Goal: Check status: Check status

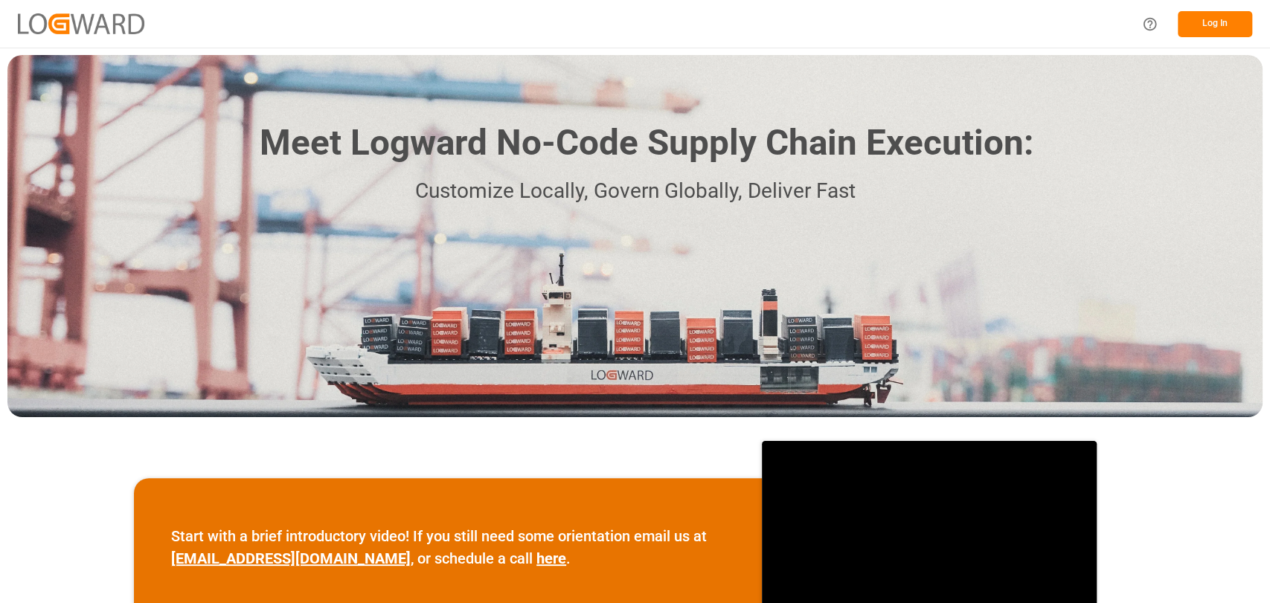
click at [1227, 28] on button "Log In" at bounding box center [1215, 24] width 74 height 26
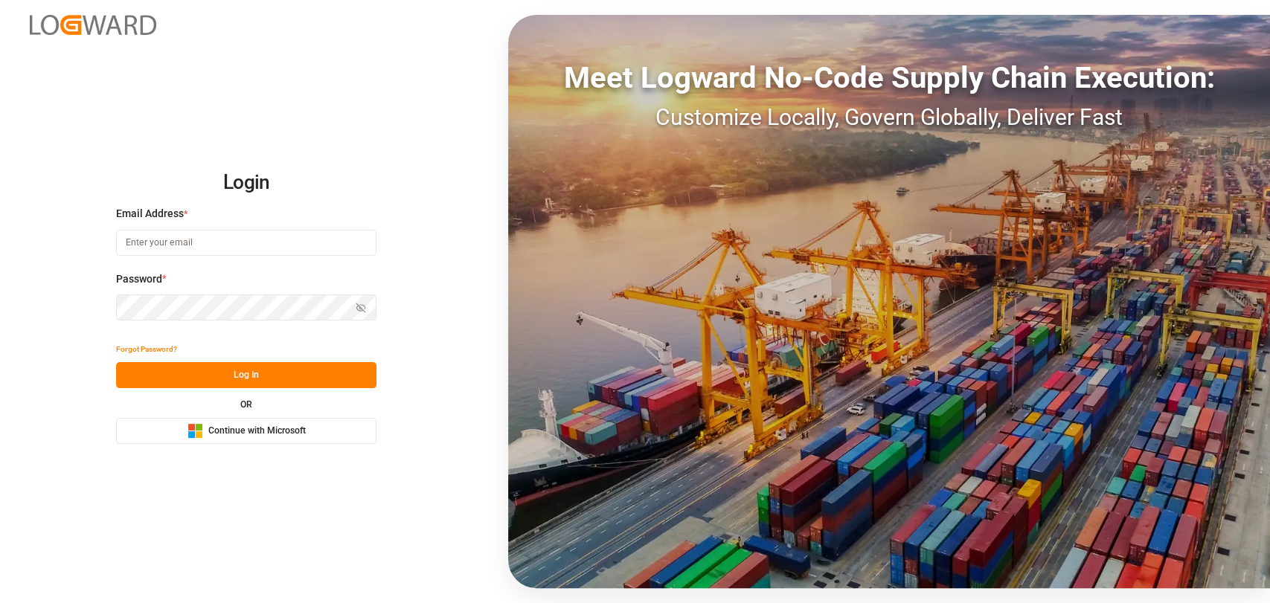
type input "[PERSON_NAME][EMAIL_ADDRESS][PERSON_NAME][DOMAIN_NAME]"
click at [263, 378] on button "Log In" at bounding box center [246, 375] width 260 height 26
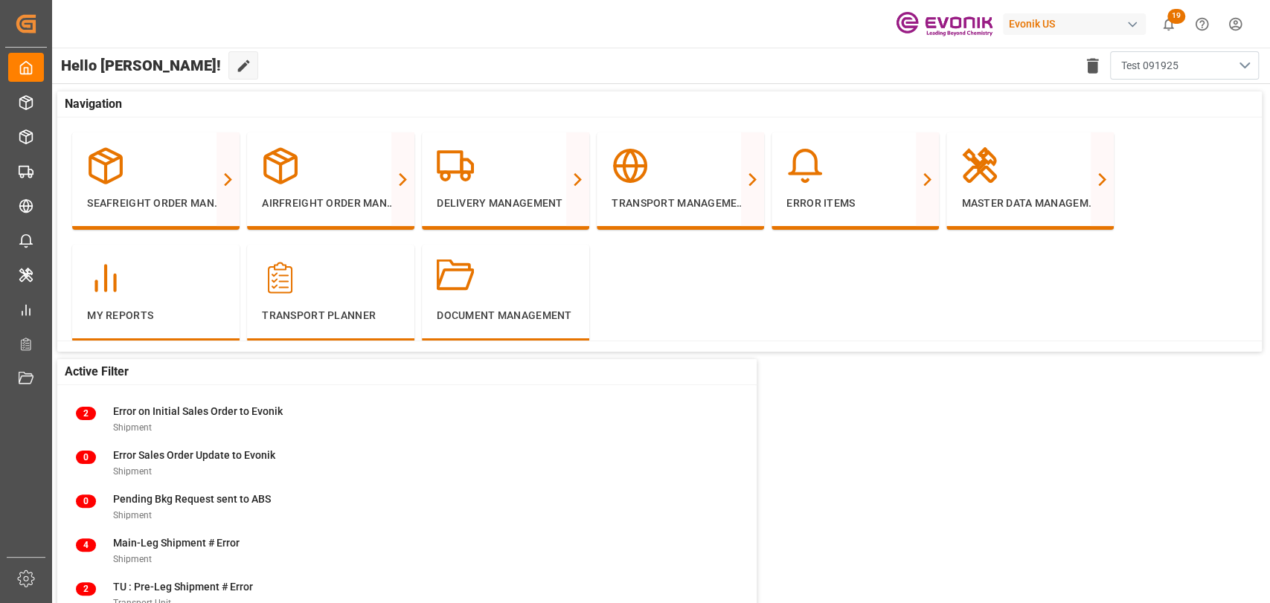
click at [1243, 71] on button "Test 091925" at bounding box center [1184, 65] width 149 height 28
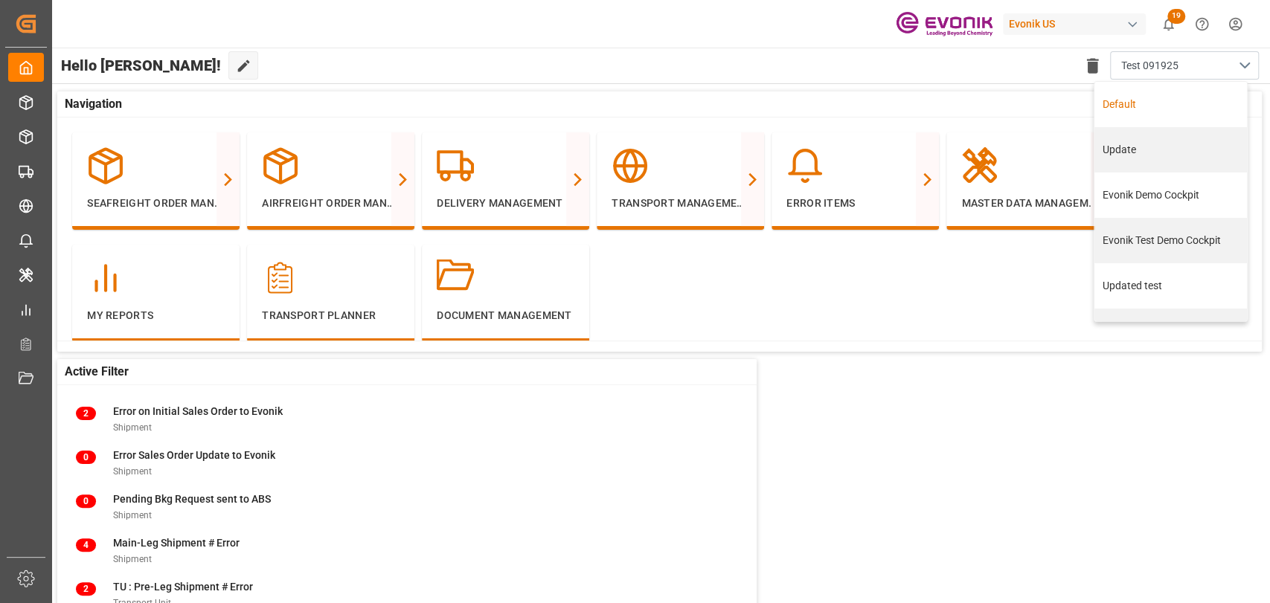
click at [378, 57] on div "Hello [PERSON_NAME]! Edit Cockpit Delete template Test 091925 Default Update Ev…" at bounding box center [660, 66] width 1220 height 36
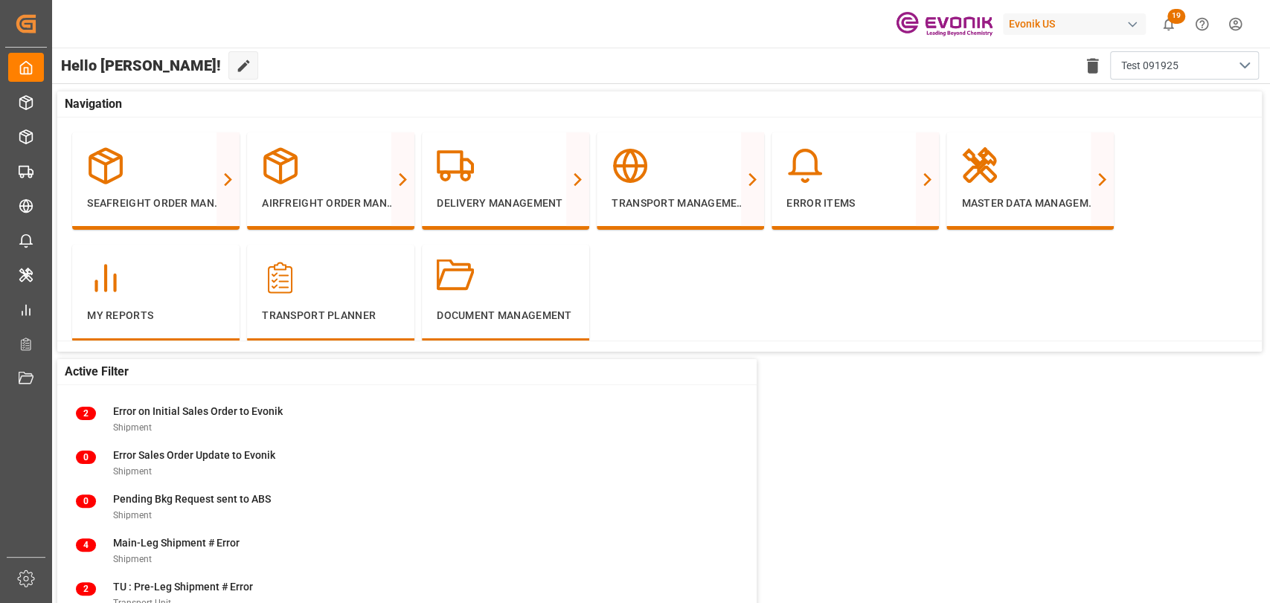
click at [1051, 453] on div "Active Filter 2 Error on Initial Sales Order to Evonik Shipment 0 Error Sales O…" at bounding box center [660, 370] width 1220 height 573
click at [1243, 66] on button "Test 091925" at bounding box center [1184, 65] width 149 height 28
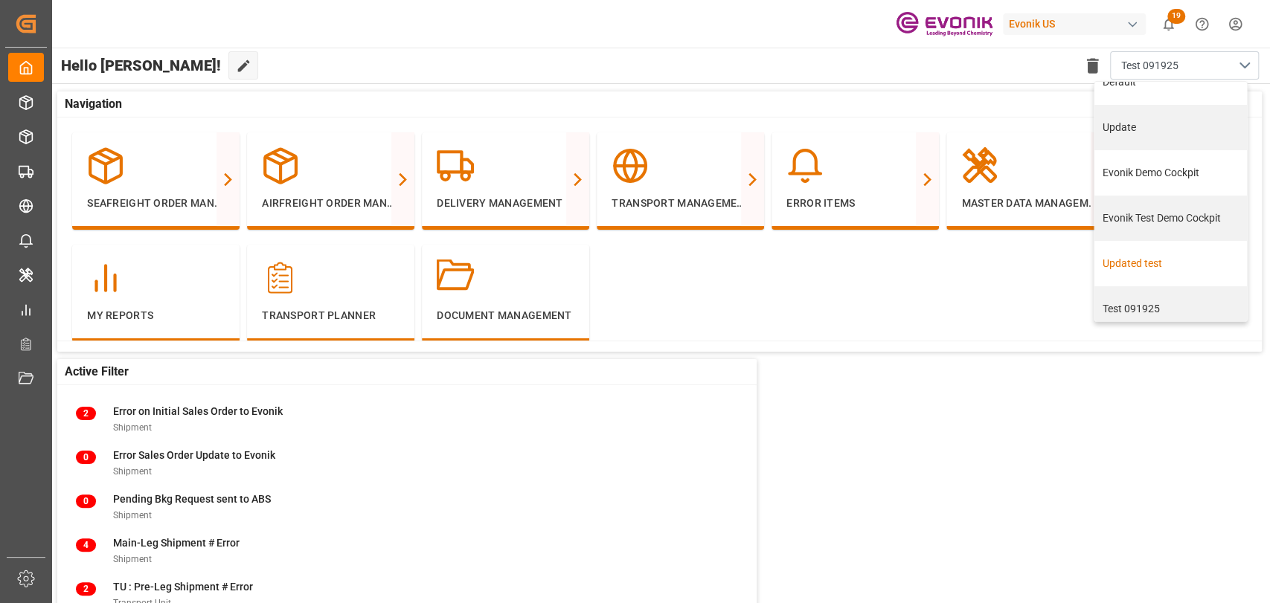
scroll to position [32, 0]
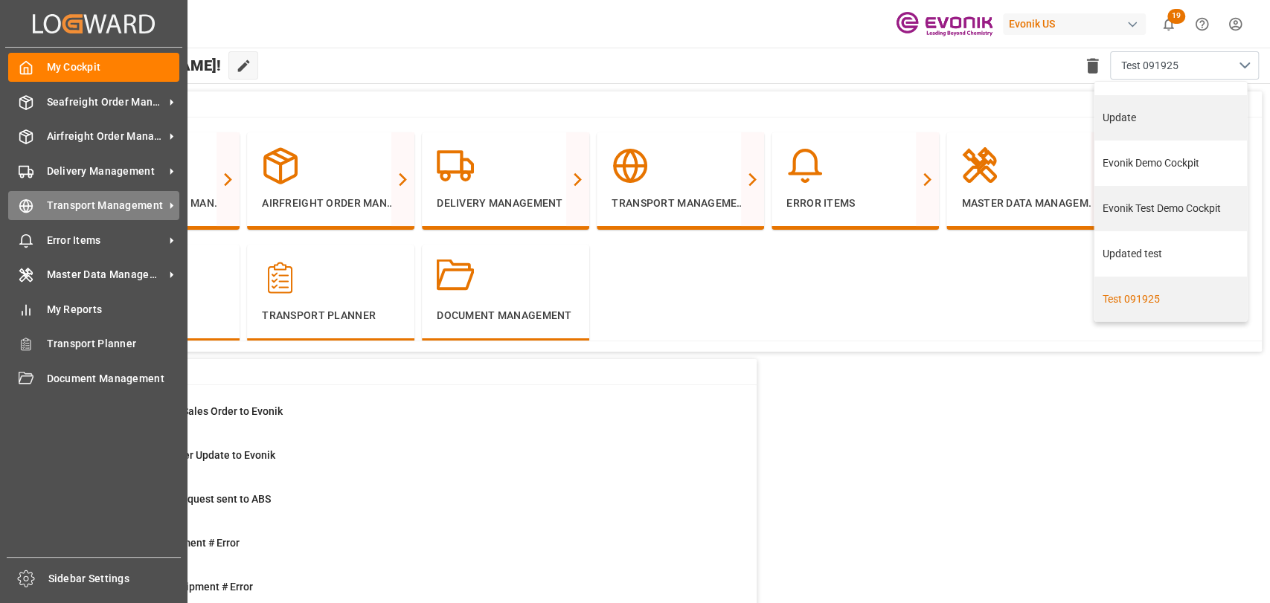
click at [47, 209] on span "Transport Management" at bounding box center [106, 206] width 118 height 16
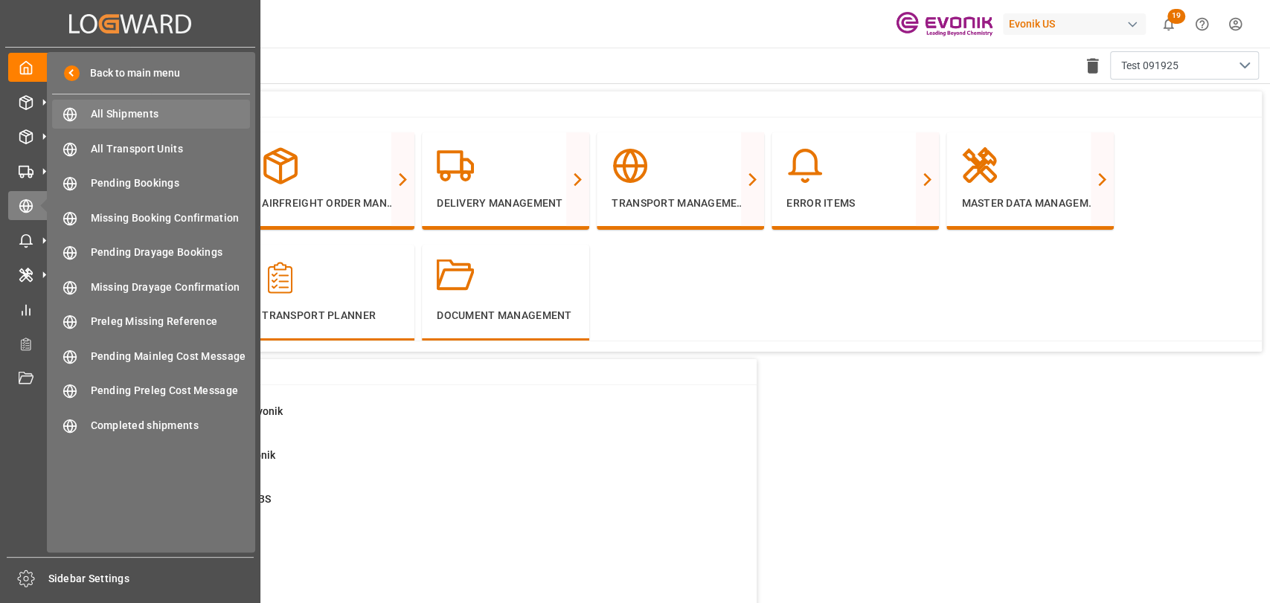
click at [127, 110] on span "All Shipments" at bounding box center [171, 114] width 160 height 16
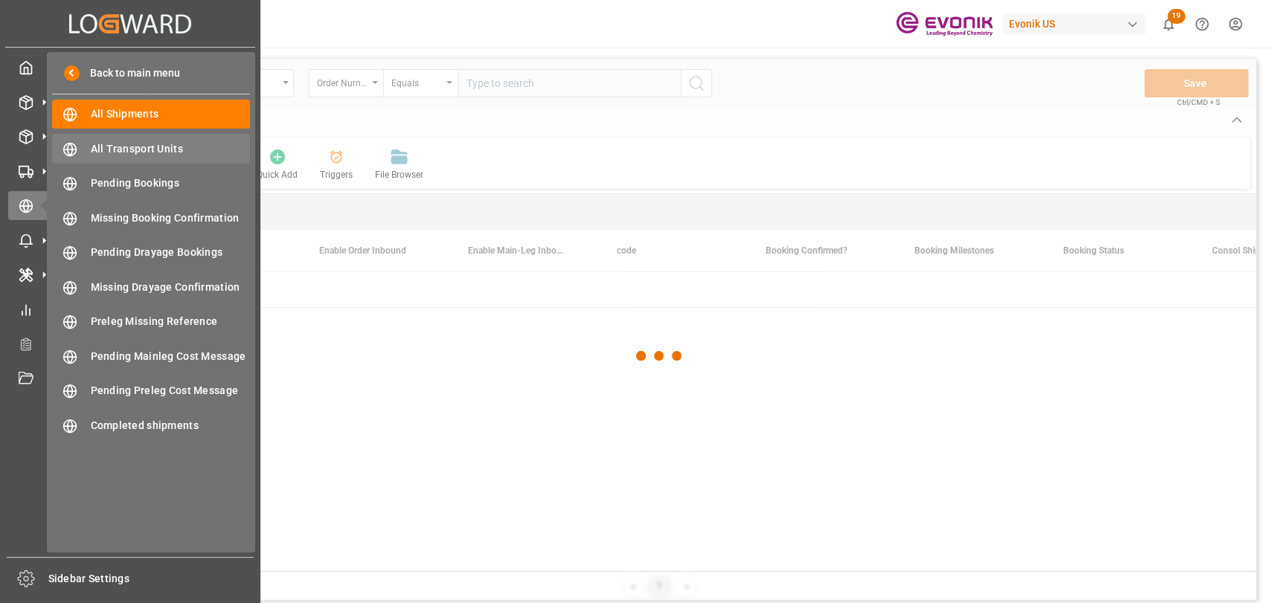
click at [125, 151] on span "All Transport Units" at bounding box center [171, 149] width 160 height 16
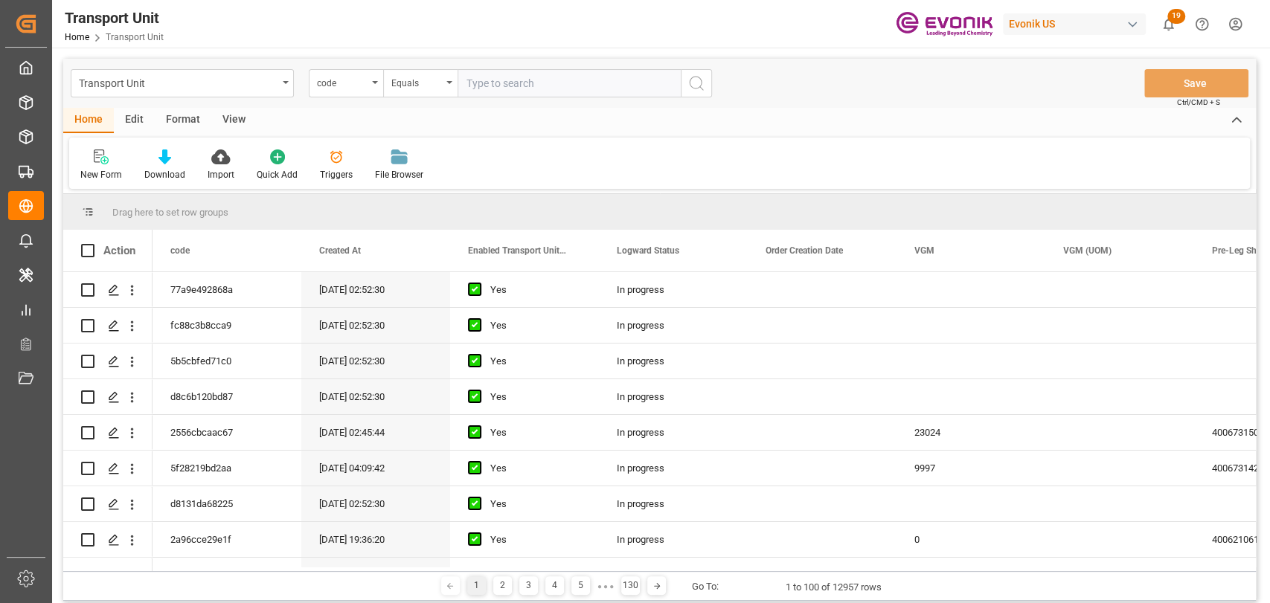
click at [190, 112] on div "Format" at bounding box center [183, 120] width 57 height 25
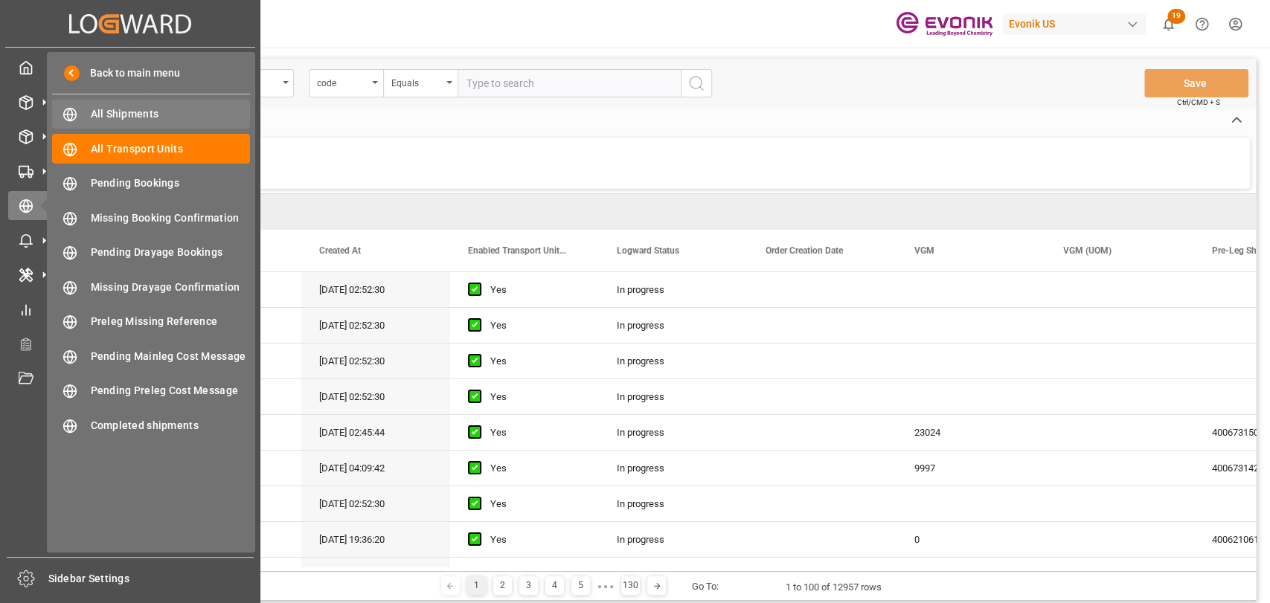
click at [142, 110] on span "All Shipments" at bounding box center [171, 114] width 160 height 16
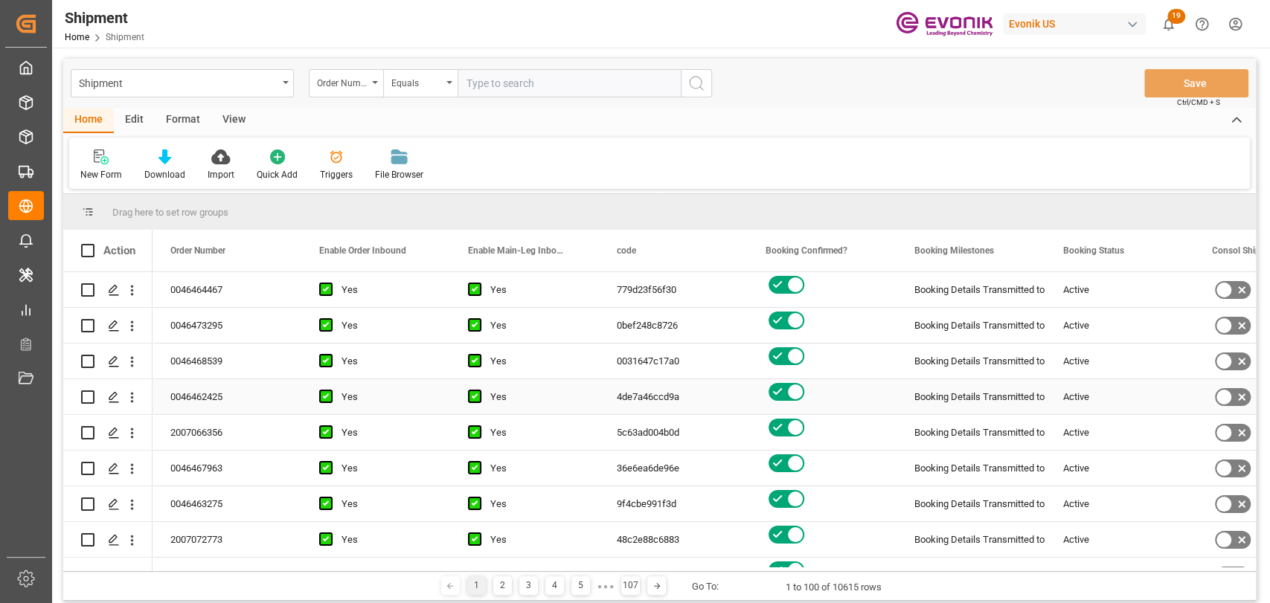
click at [1006, 390] on div "Booking Details Transmitted to SAP" at bounding box center [970, 397] width 113 height 34
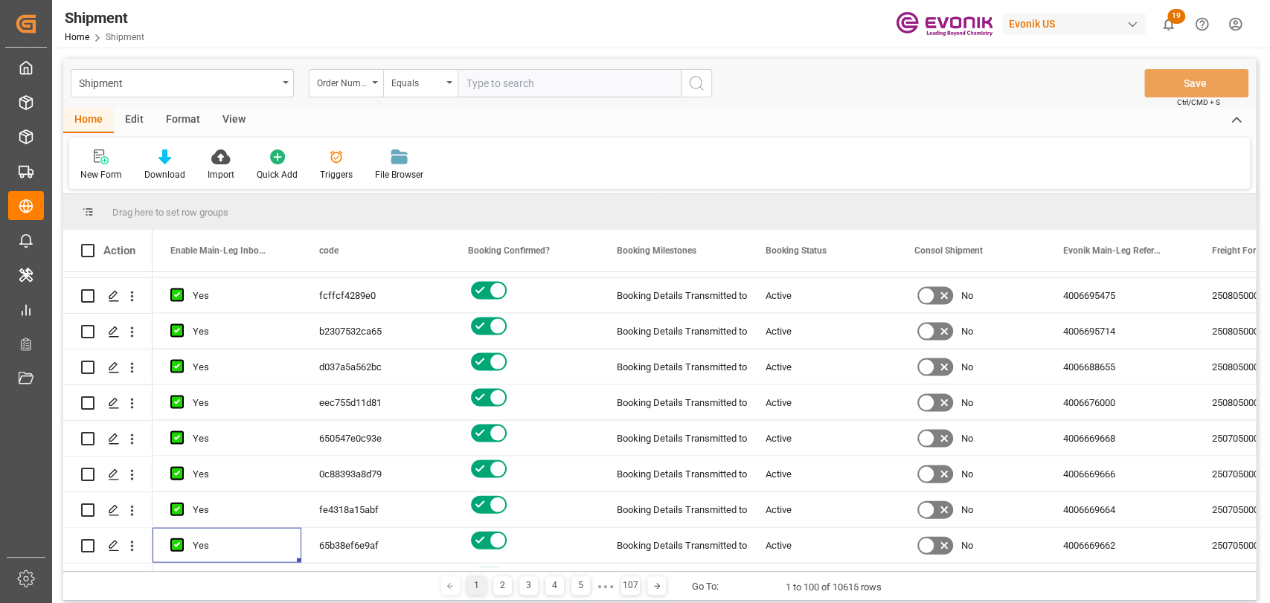
click at [574, 596] on div "1 2 3 4 5 ● ● ● 107 Go To: 1 to 100 of 10615 rows" at bounding box center [659, 586] width 1193 height 30
click at [576, 581] on div "5" at bounding box center [580, 586] width 19 height 19
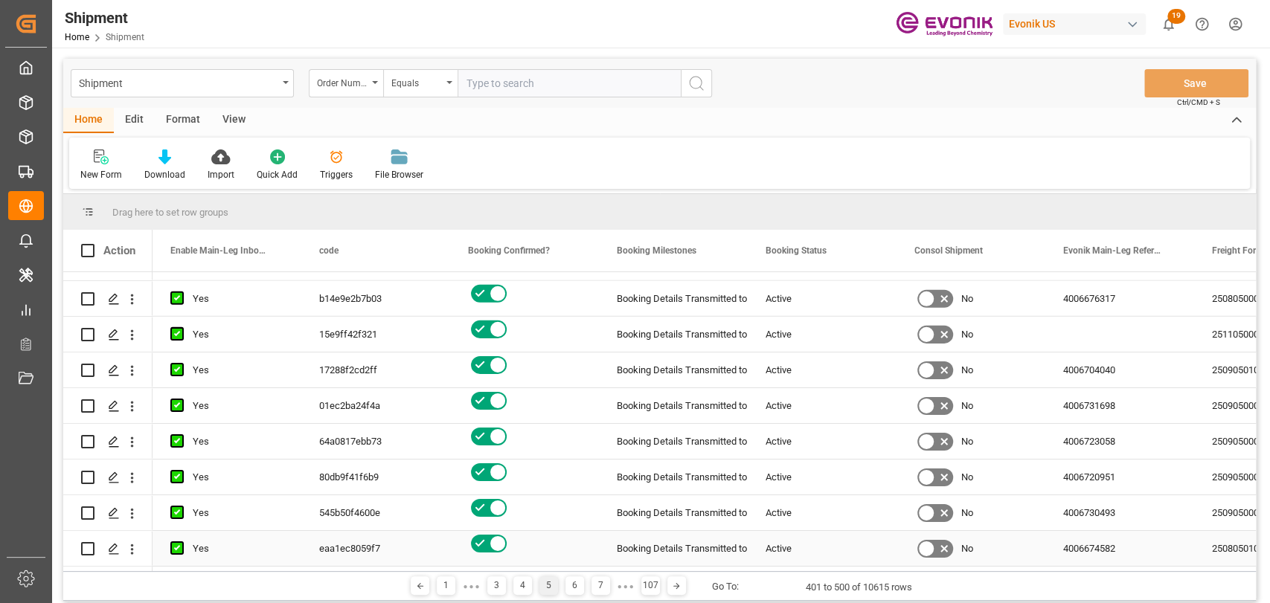
click at [1112, 538] on div "4006674582" at bounding box center [1119, 548] width 149 height 35
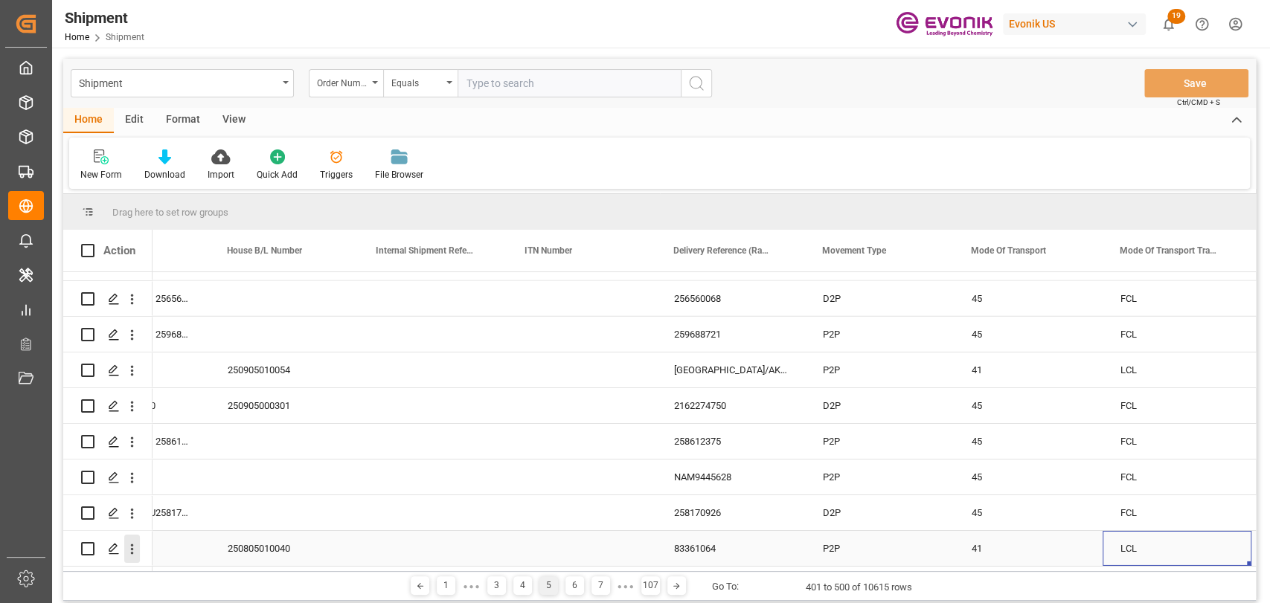
click at [130, 542] on icon "open menu" at bounding box center [132, 550] width 16 height 16
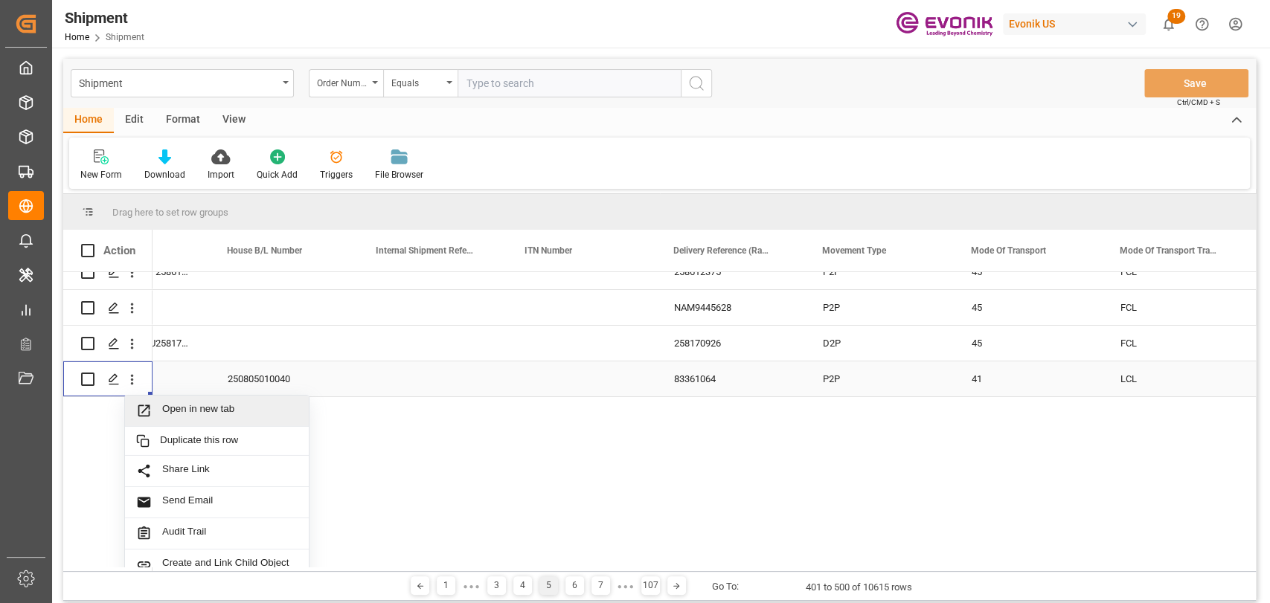
click at [194, 411] on span "Open in new tab" at bounding box center [229, 411] width 135 height 16
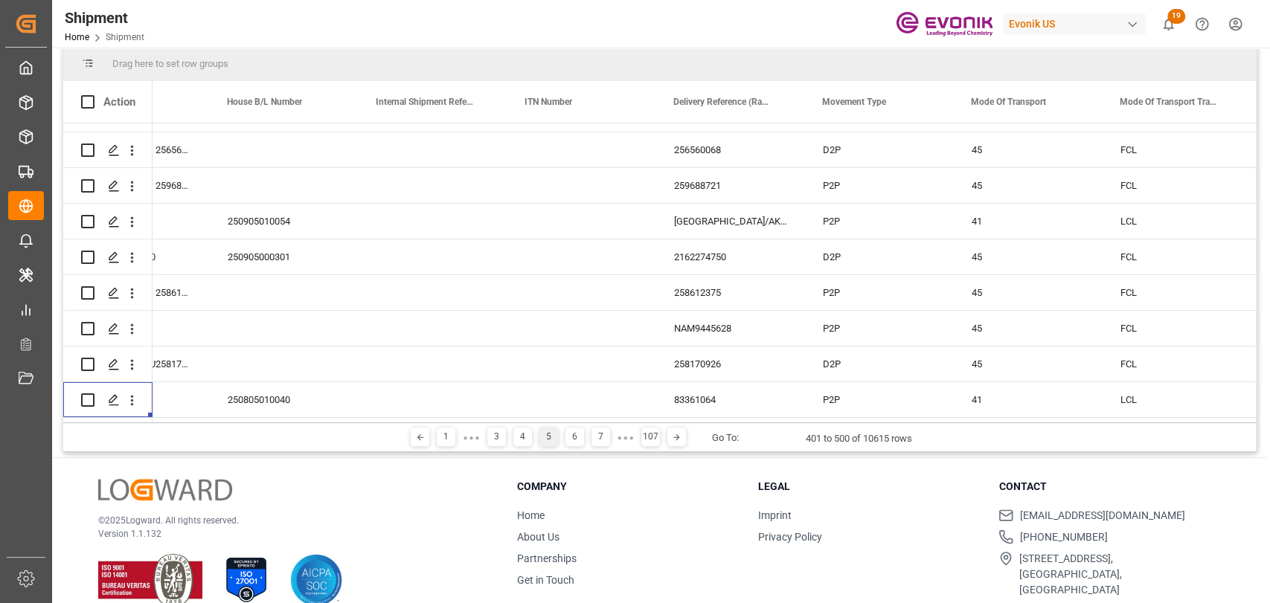
scroll to position [172, 0]
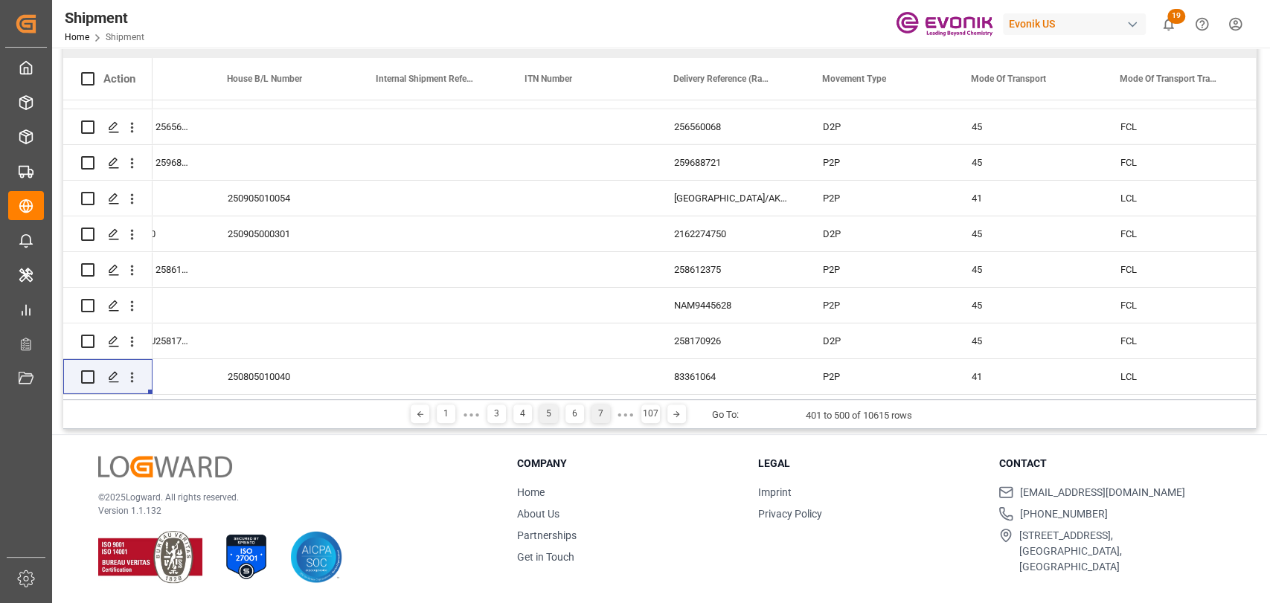
click at [592, 414] on div "7" at bounding box center [601, 414] width 19 height 19
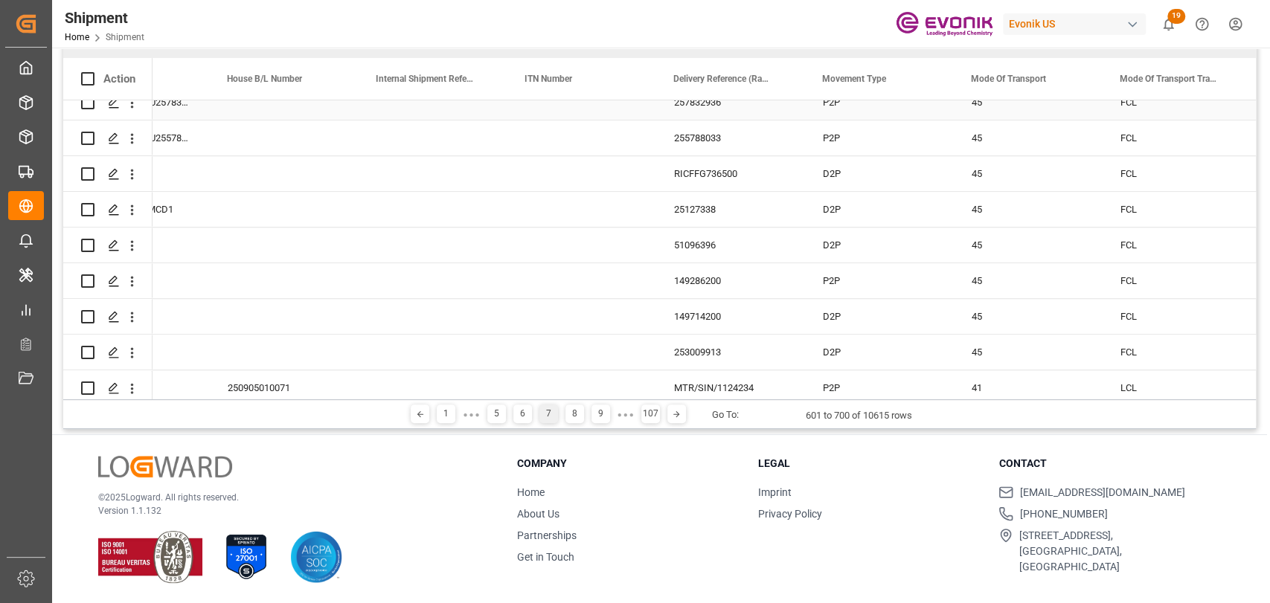
scroll to position [827, 0]
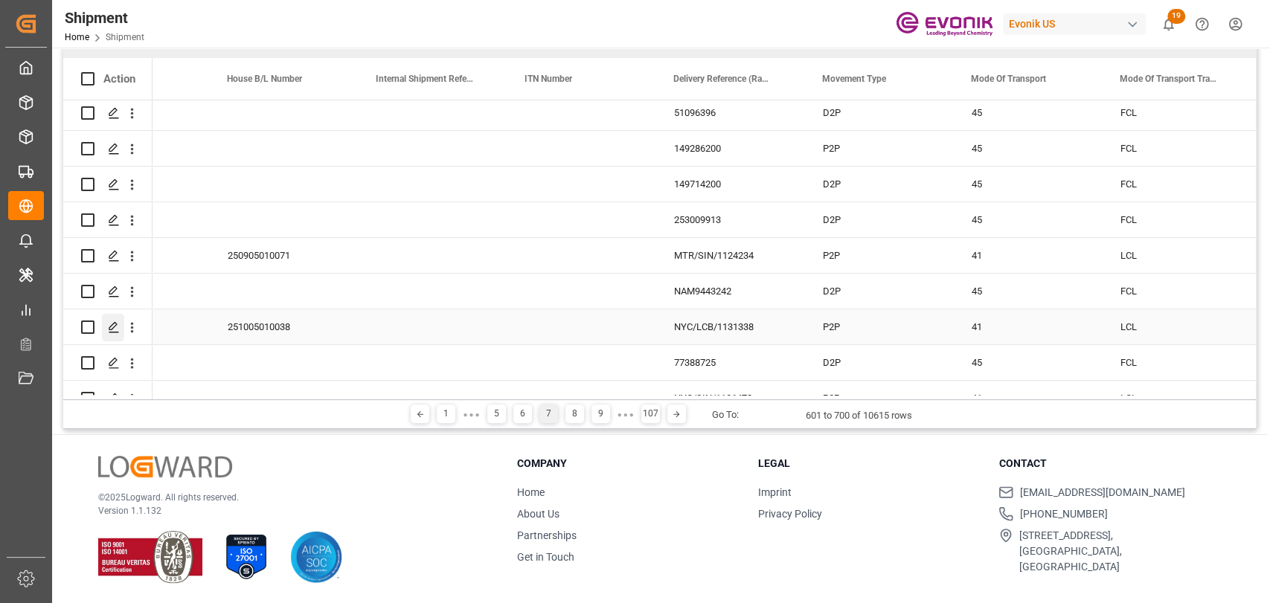
click at [116, 330] on icon "Press SPACE to select this row." at bounding box center [114, 327] width 12 height 12
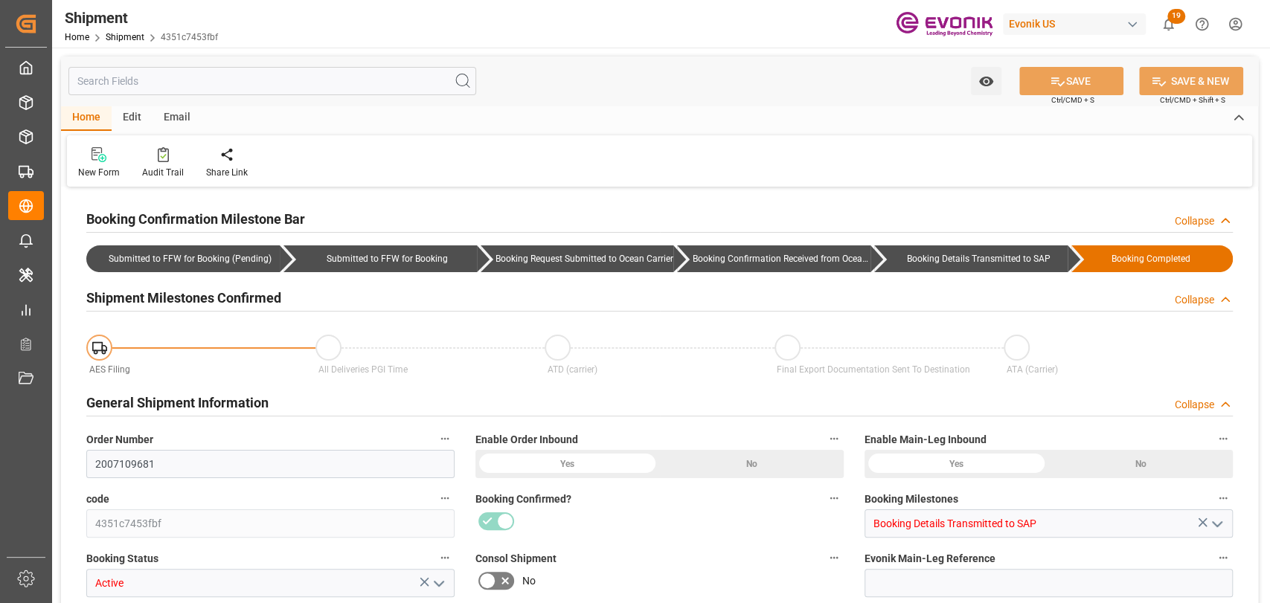
type input "204"
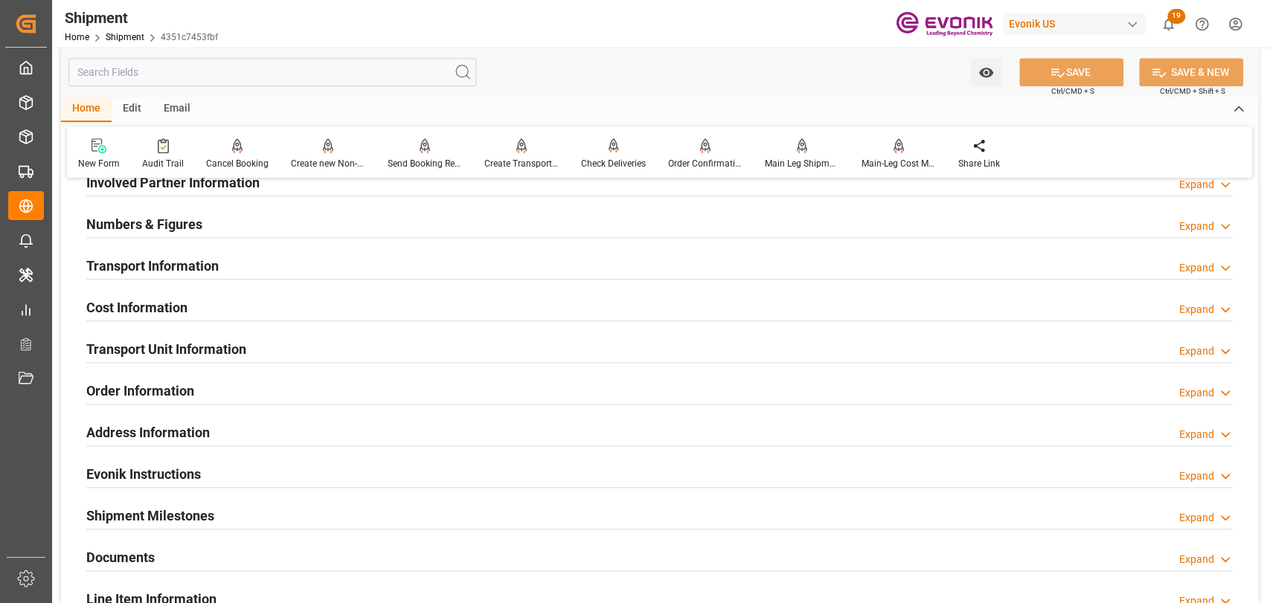
scroll to position [827, 0]
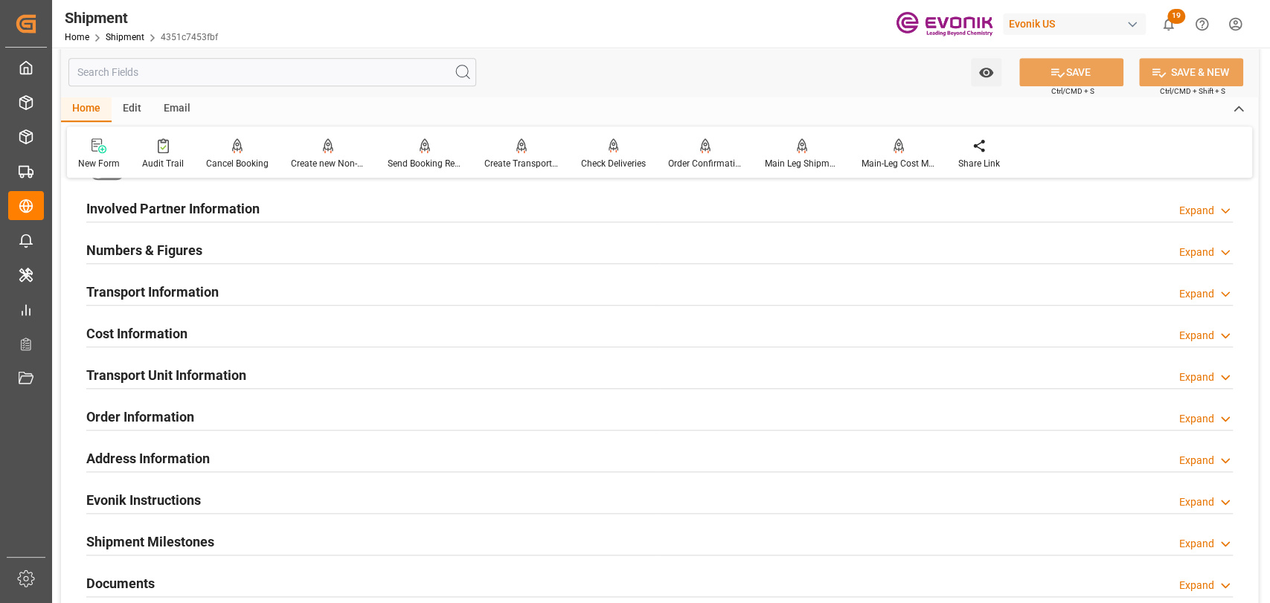
click at [185, 386] on div "Transport Unit Information" at bounding box center [166, 374] width 160 height 28
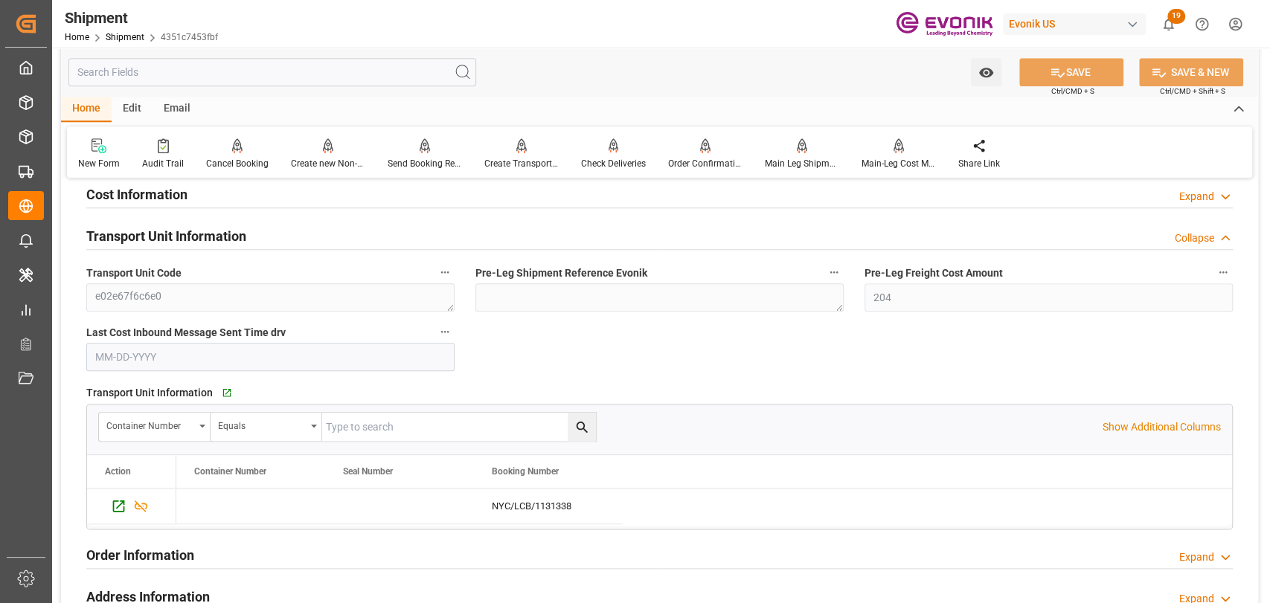
scroll to position [992, 0]
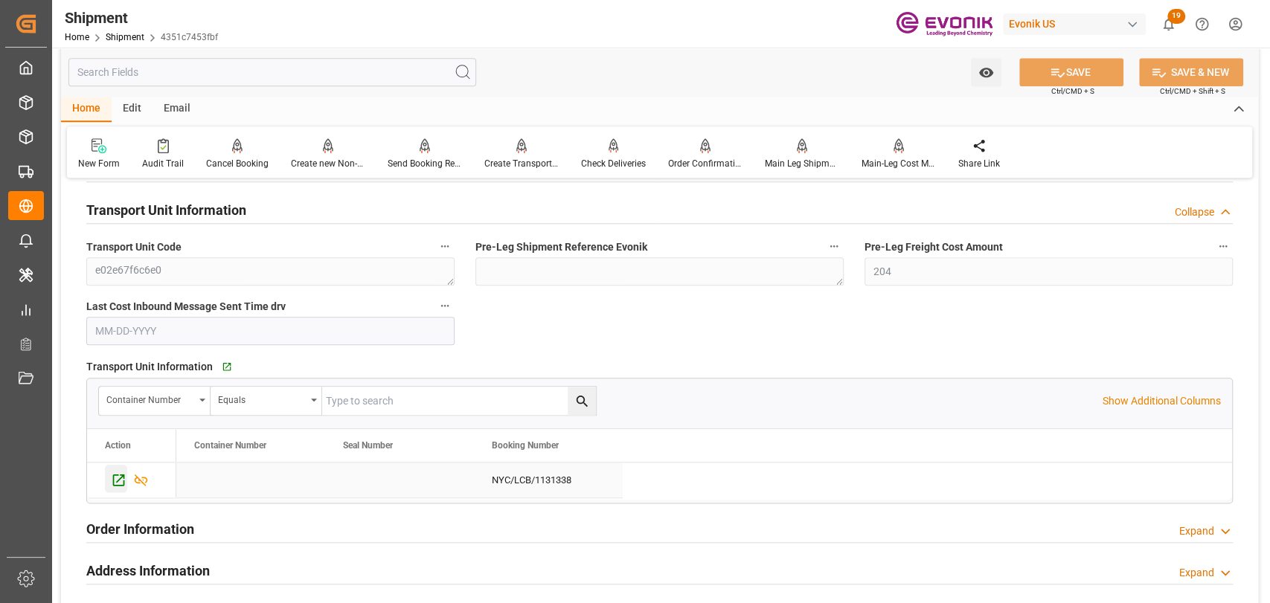
click at [109, 484] on div "Press SPACE to select this row." at bounding box center [116, 479] width 22 height 28
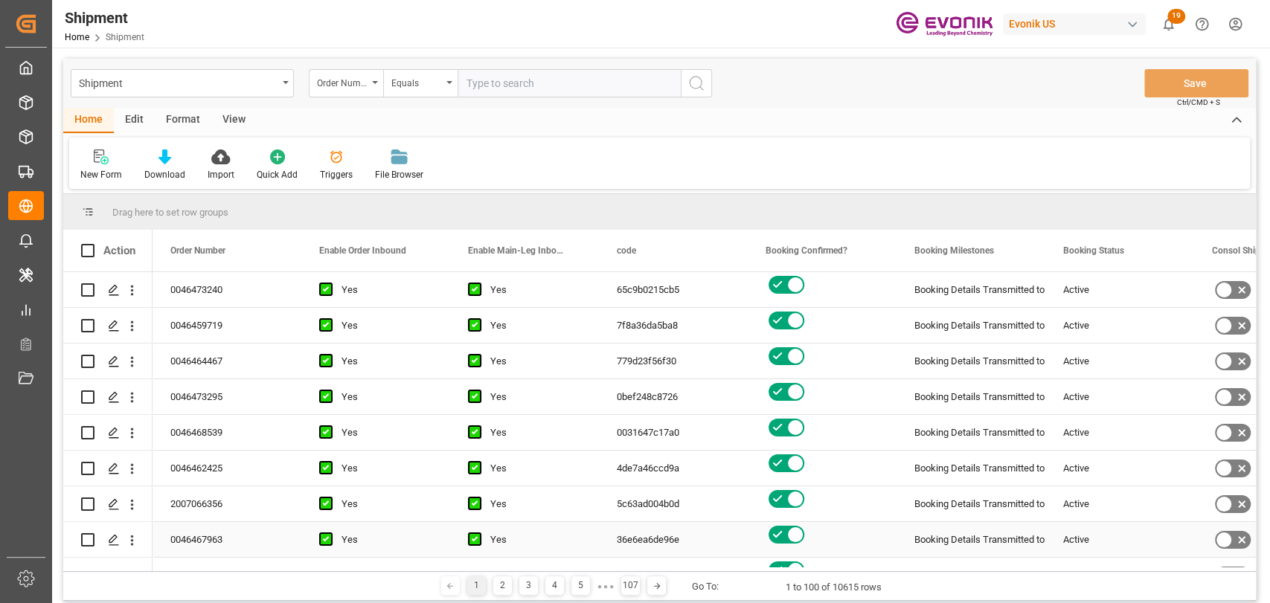
scroll to position [330, 0]
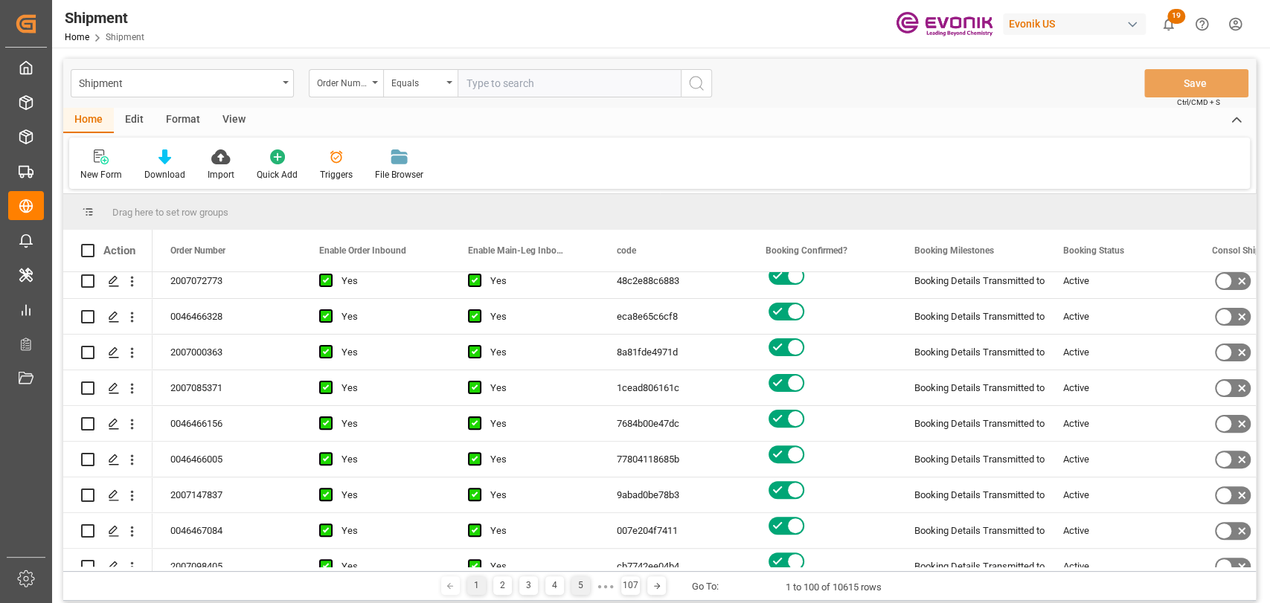
click at [583, 588] on div "5" at bounding box center [580, 586] width 19 height 19
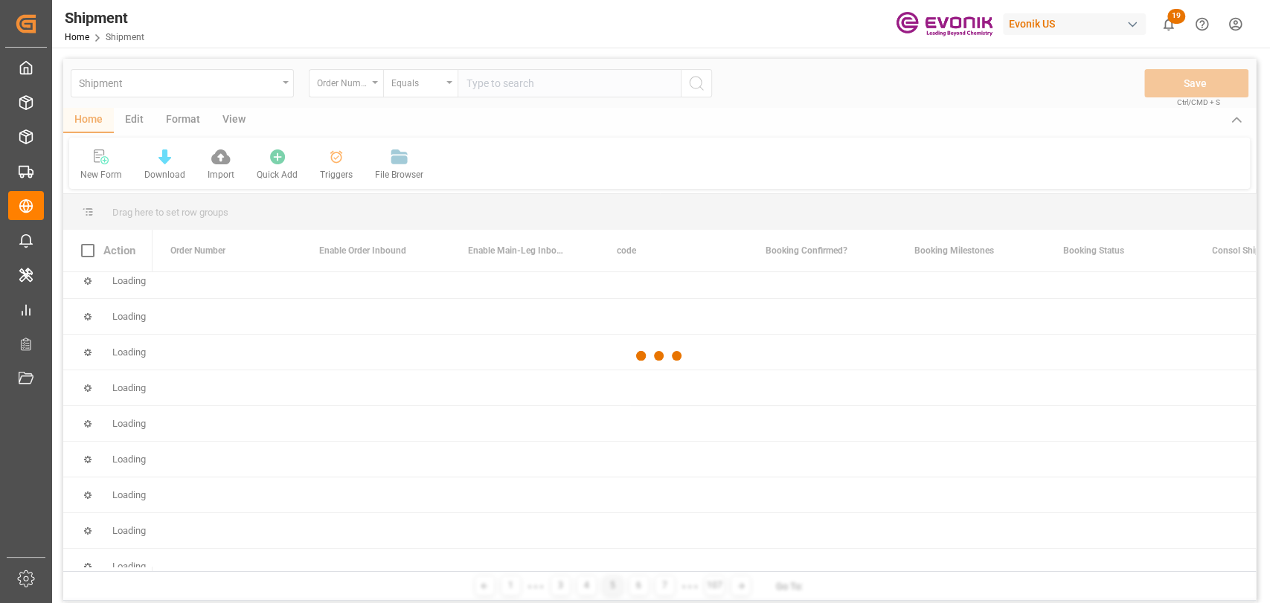
scroll to position [0, 0]
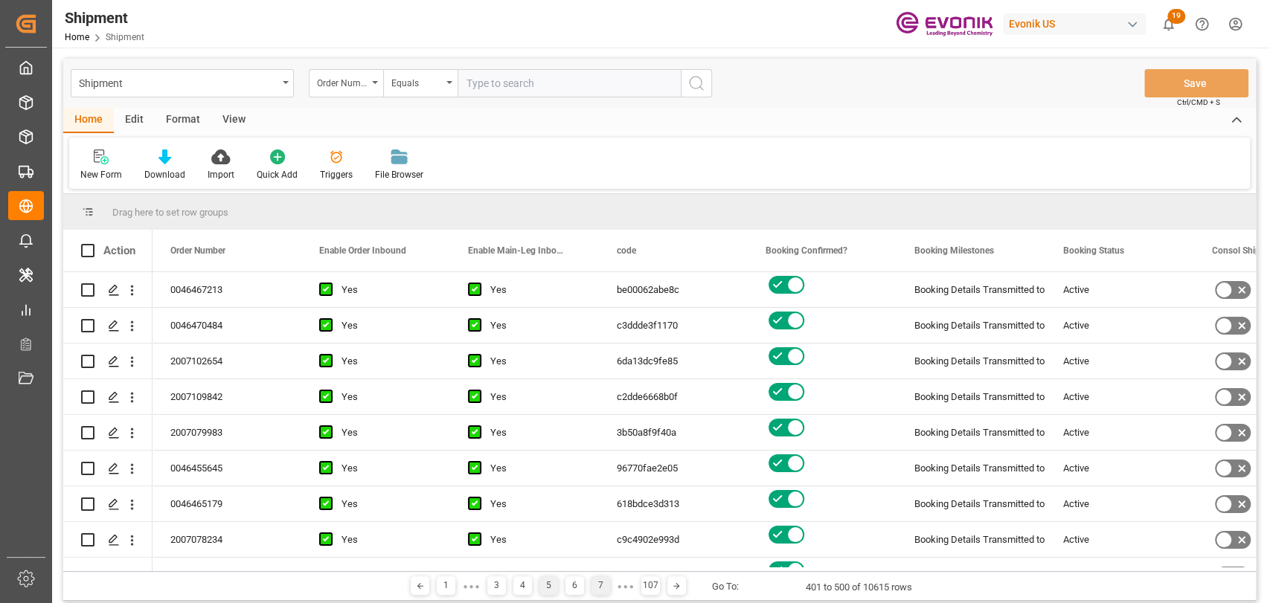
click at [601, 588] on div "7" at bounding box center [601, 586] width 19 height 19
click at [592, 586] on div "9" at bounding box center [601, 586] width 19 height 19
click at [603, 585] on div "11" at bounding box center [601, 586] width 19 height 19
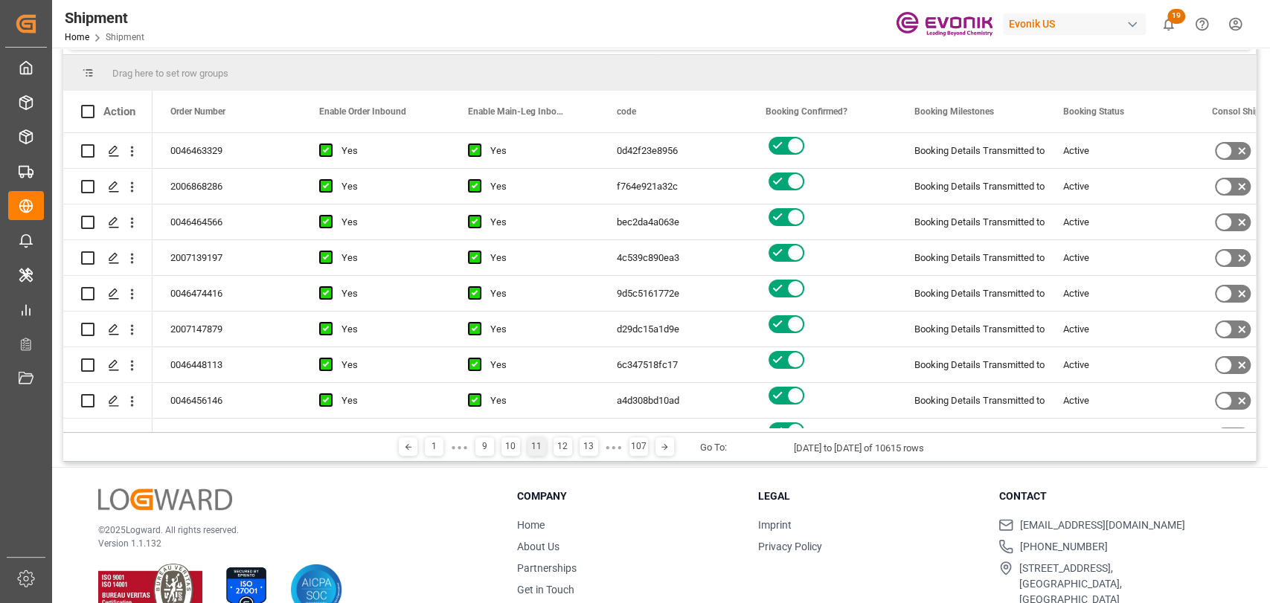
scroll to position [165, 0]
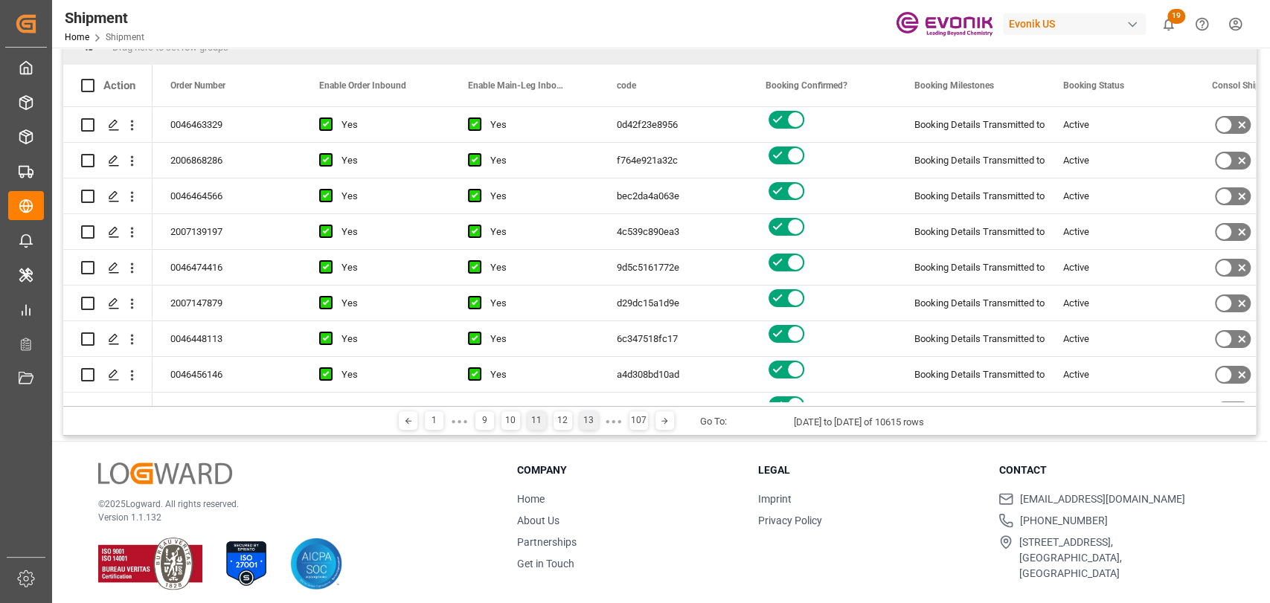
click at [589, 423] on div "13" at bounding box center [589, 420] width 19 height 19
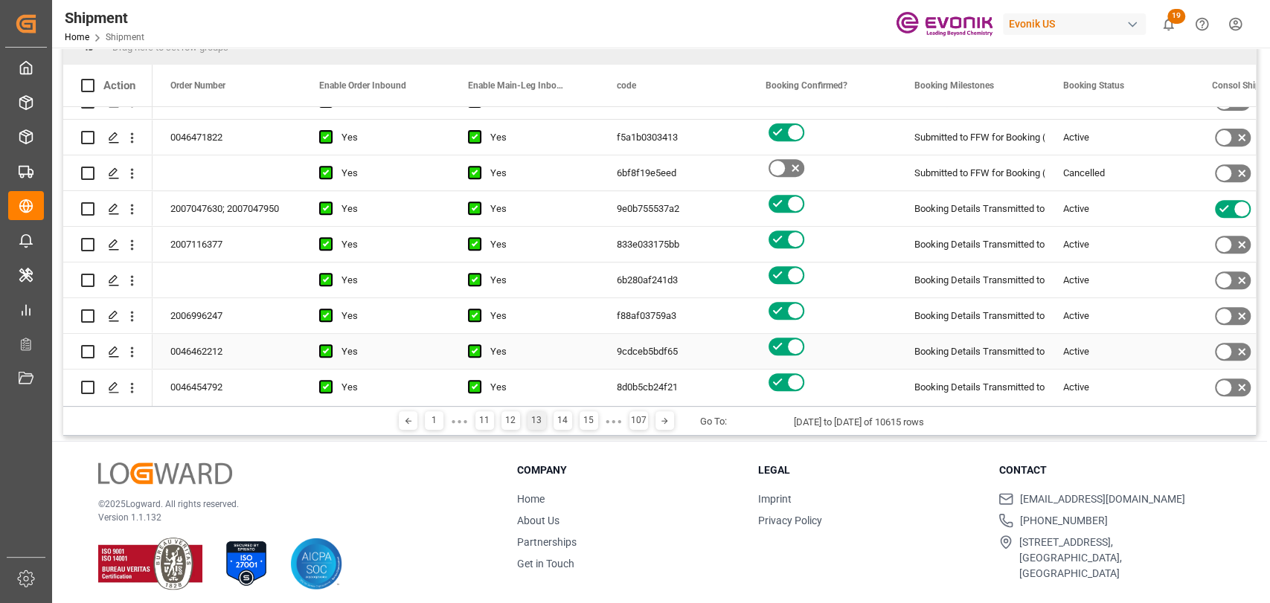
scroll to position [496, 0]
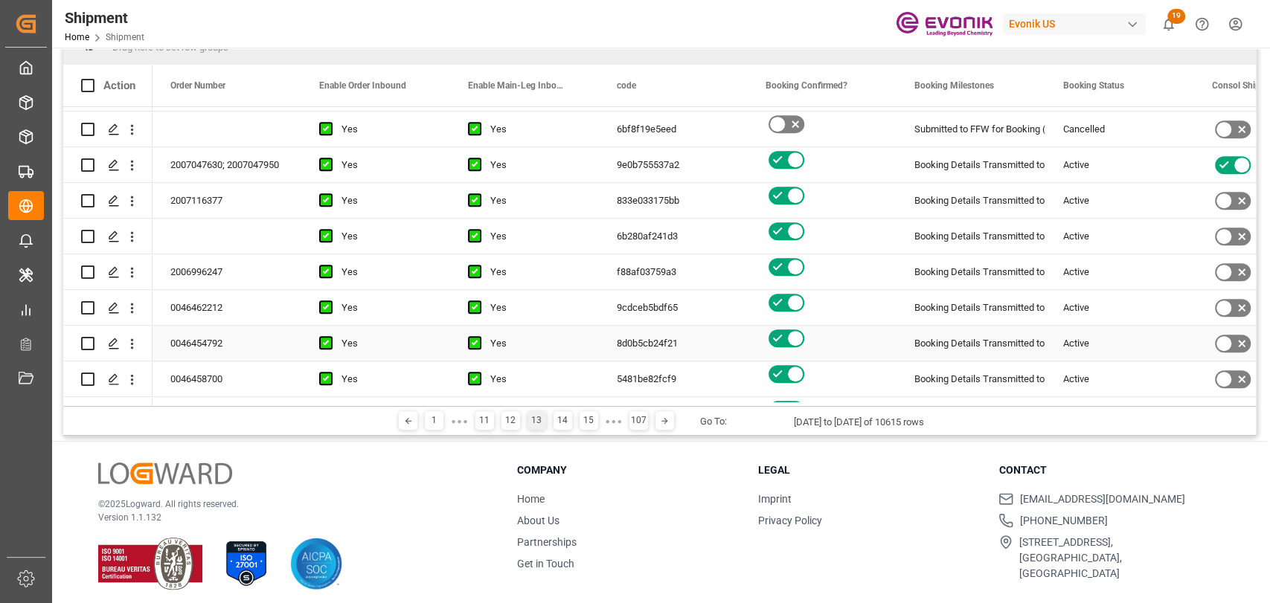
click at [987, 335] on div "Booking Details Transmitted to SAP" at bounding box center [970, 344] width 113 height 34
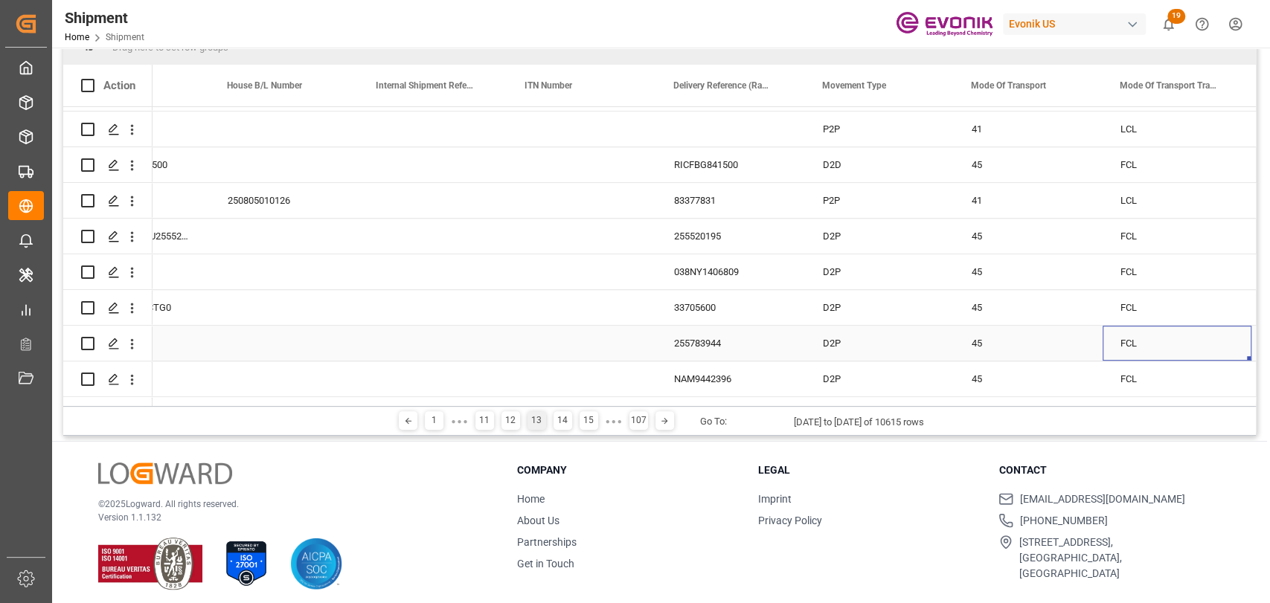
scroll to position [0, 1877]
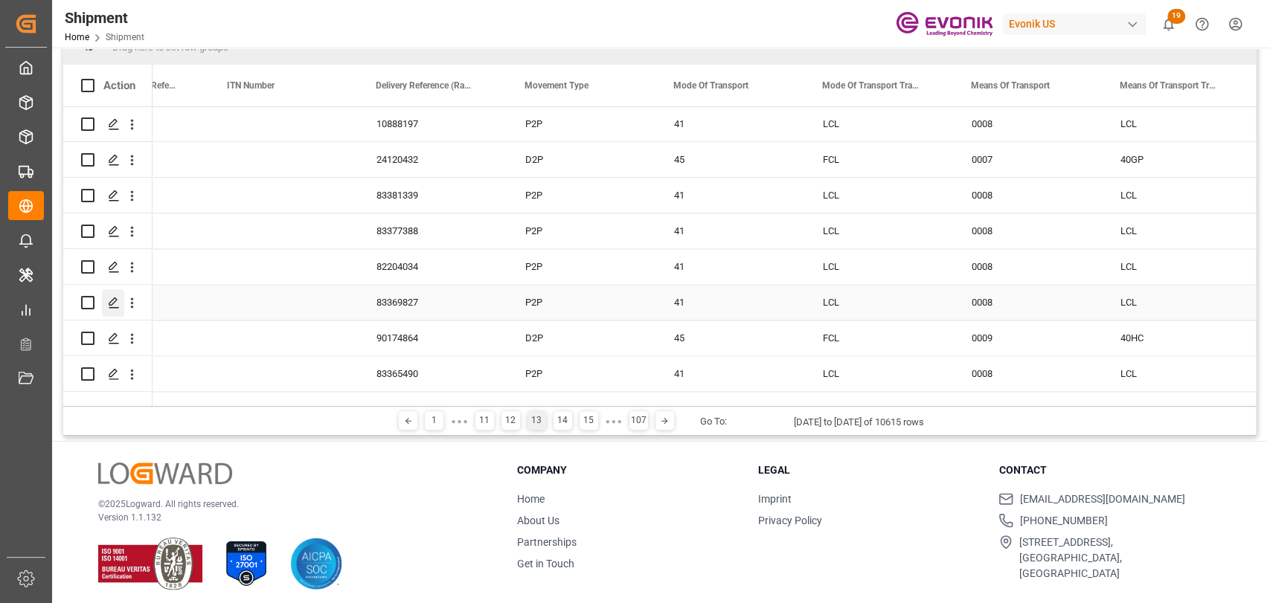
click at [114, 302] on icon "Press SPACE to select this row." at bounding box center [114, 303] width 12 height 12
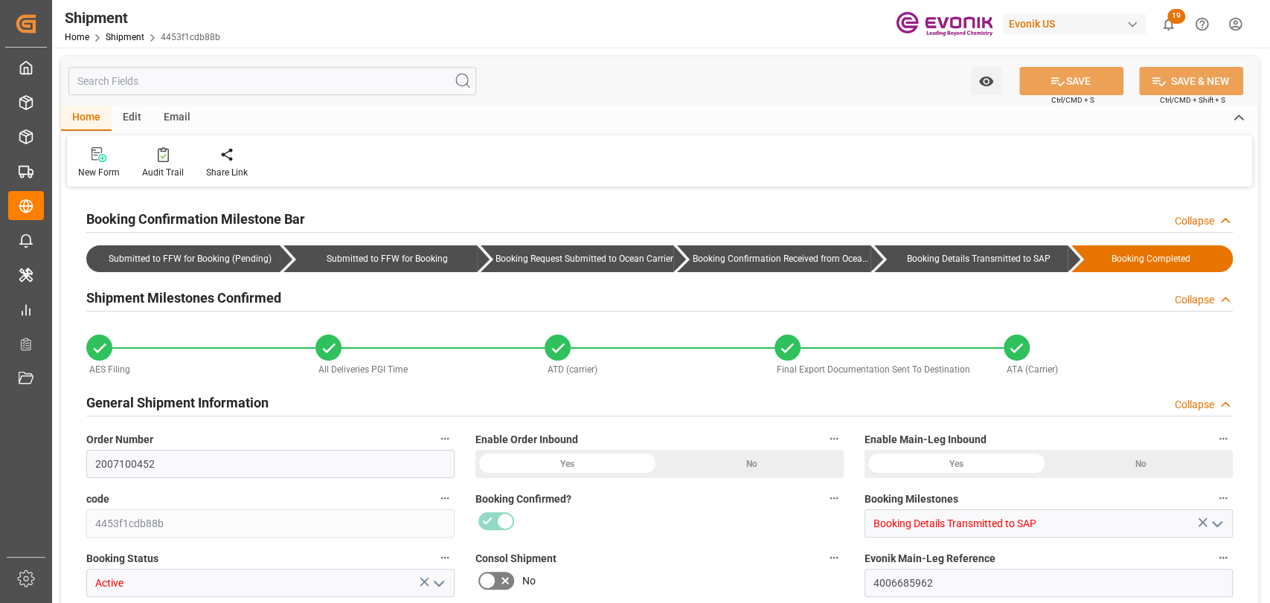
type input "2007100452"
type input "4453f1cdb88b"
type input "Booking Details Transmitted to SAP"
type input "Active"
type input "4006685962"
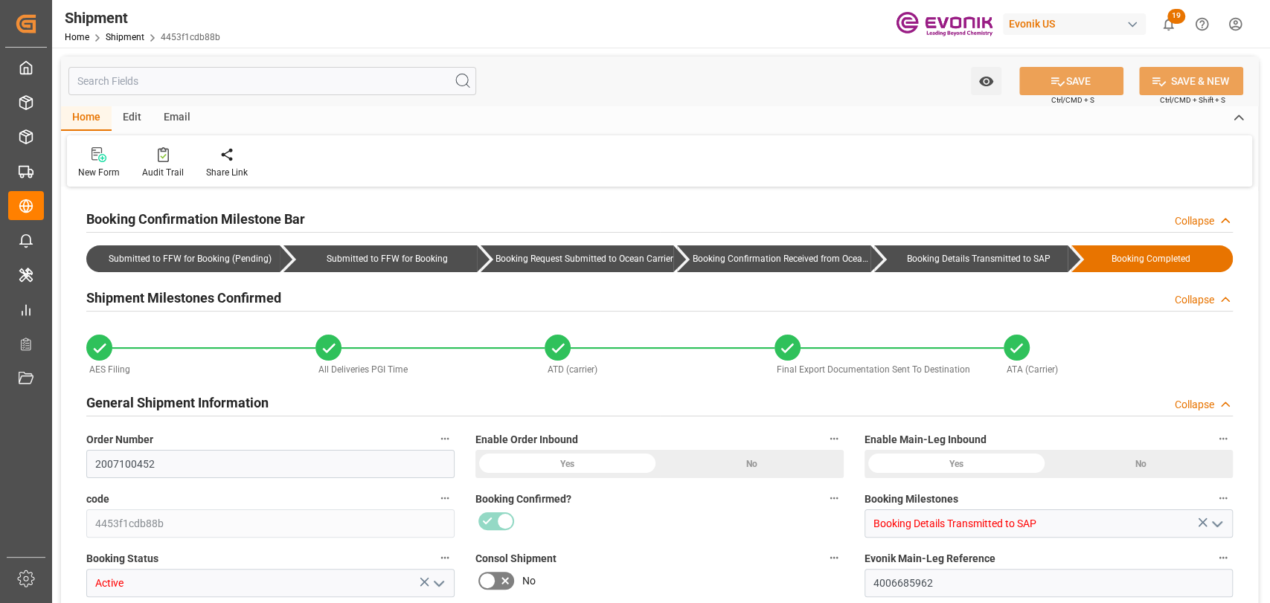
type input "250805010086"
type input "83369827"
type input "250805010086"
type input "83369827"
type input "P2P"
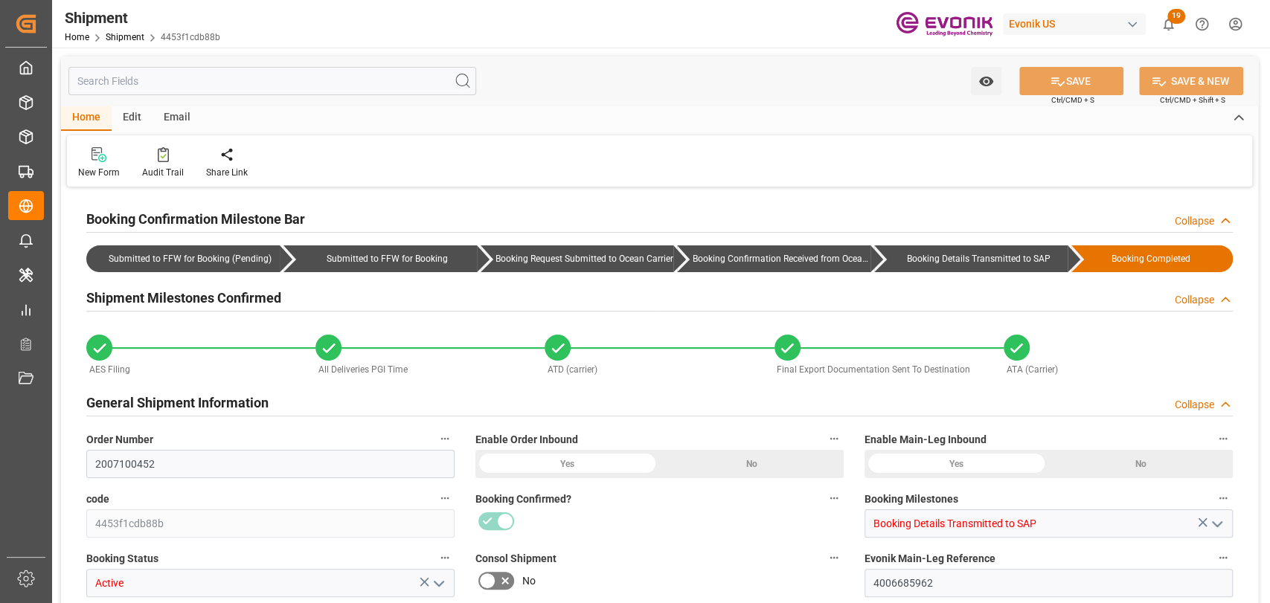
type input "41"
type input "LCL"
type input "0008"
type input "LCL"
type input "3011716062"
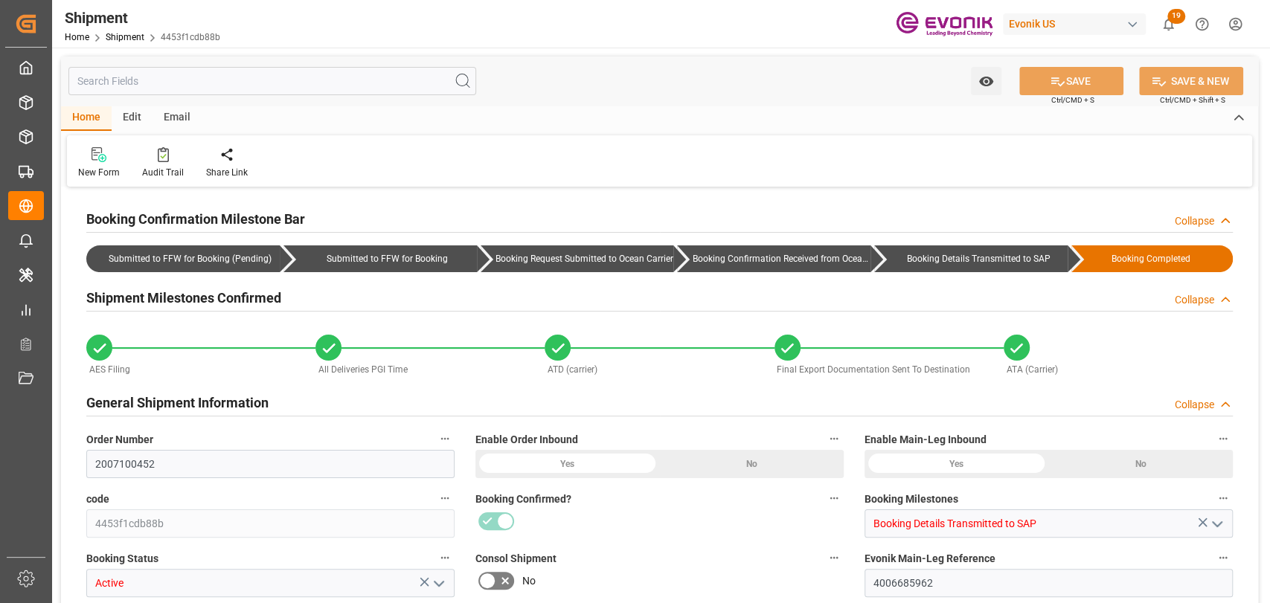
type textarea "100641fc42db"
type textarea "4006685964"
type input "258.77"
type input "08-06-2025"
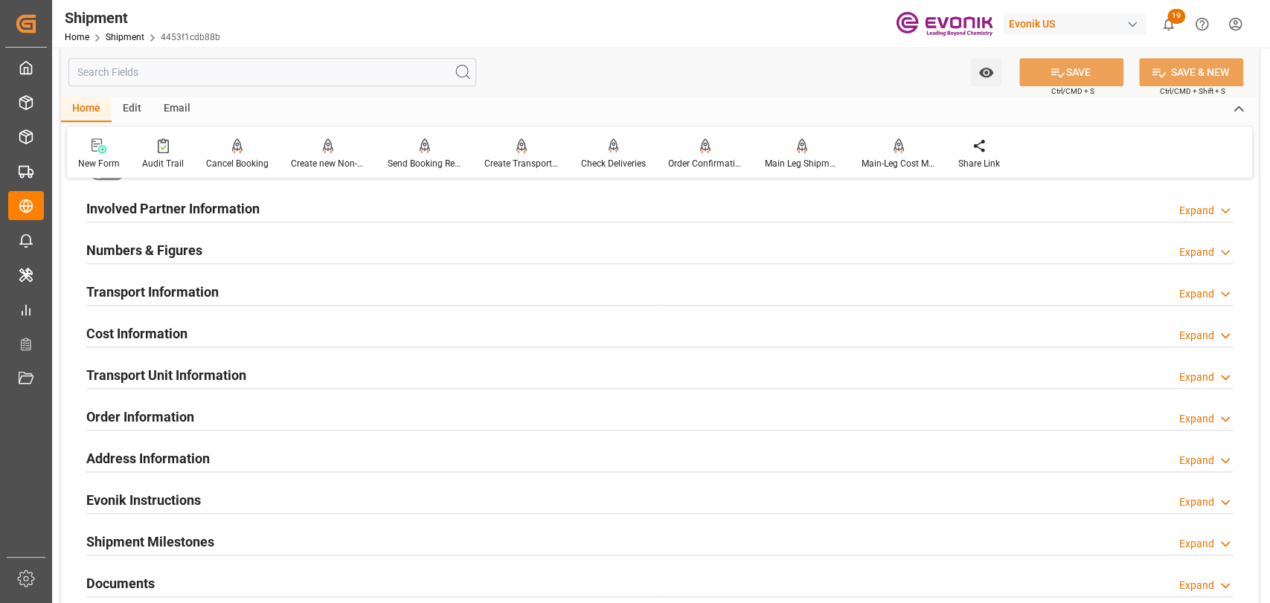
click at [185, 374] on h2 "Transport Unit Information" at bounding box center [166, 375] width 160 height 20
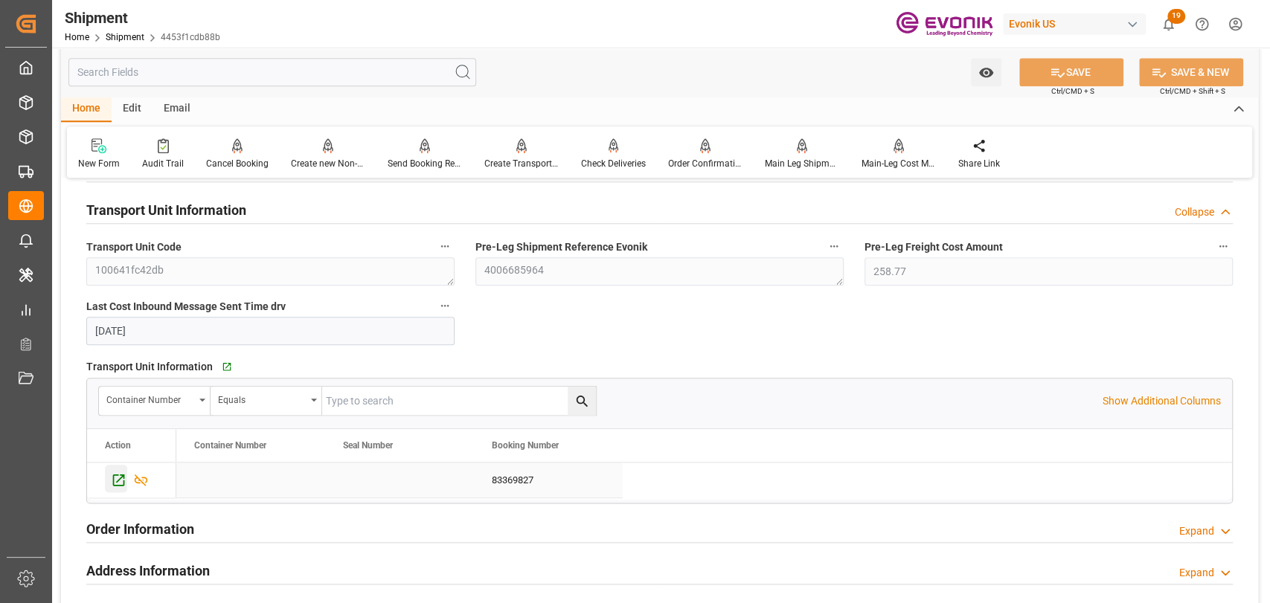
click at [116, 484] on icon "Press SPACE to select this row." at bounding box center [119, 480] width 16 height 16
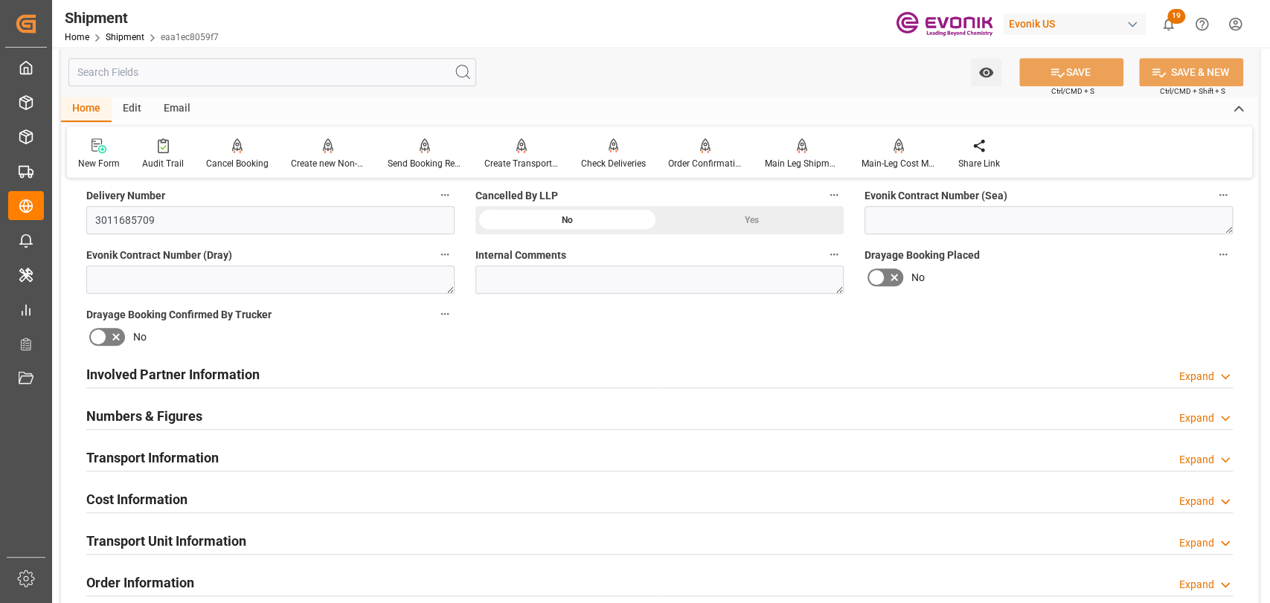
scroll to position [827, 0]
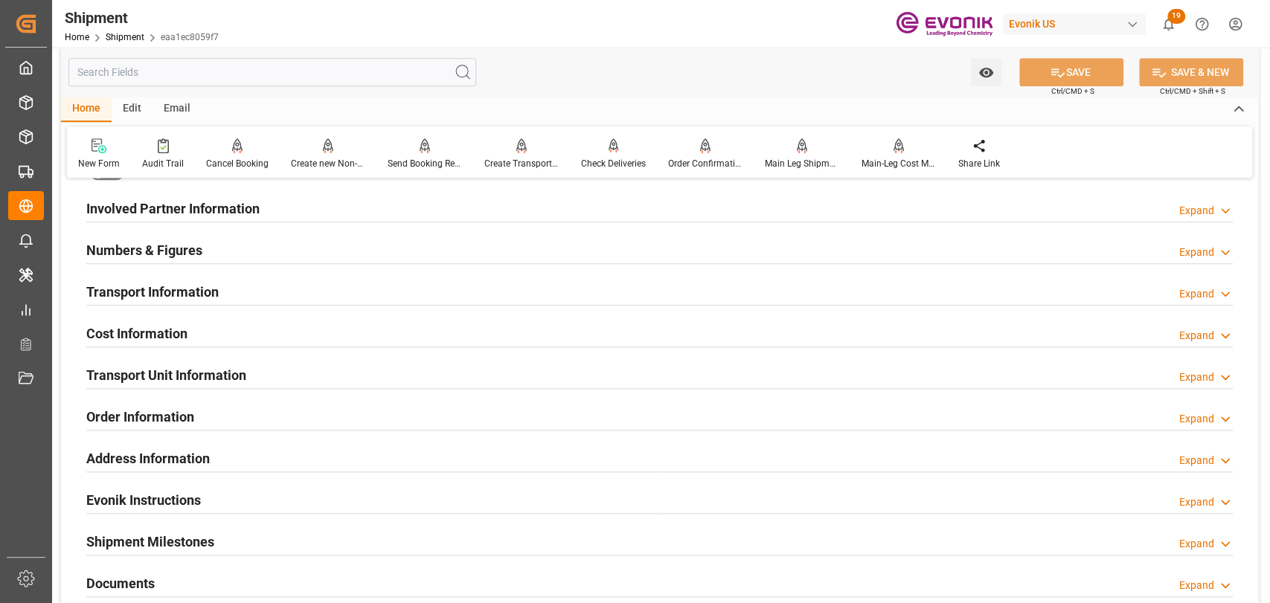
click at [149, 368] on h2 "Transport Unit Information" at bounding box center [166, 375] width 160 height 20
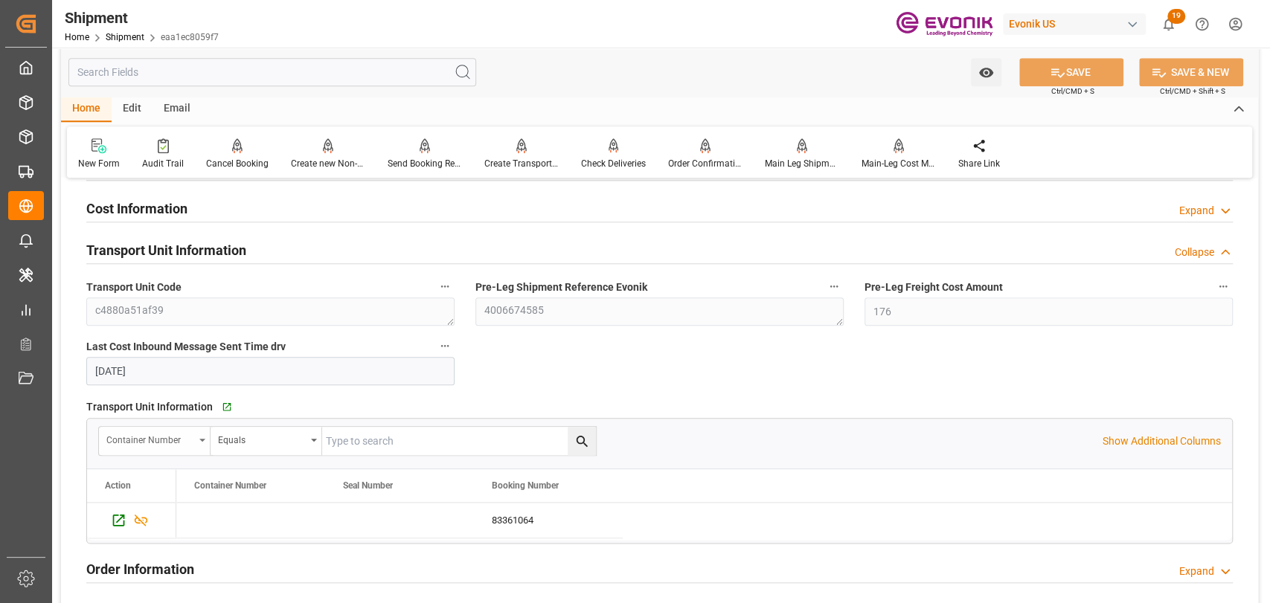
scroll to position [992, 0]
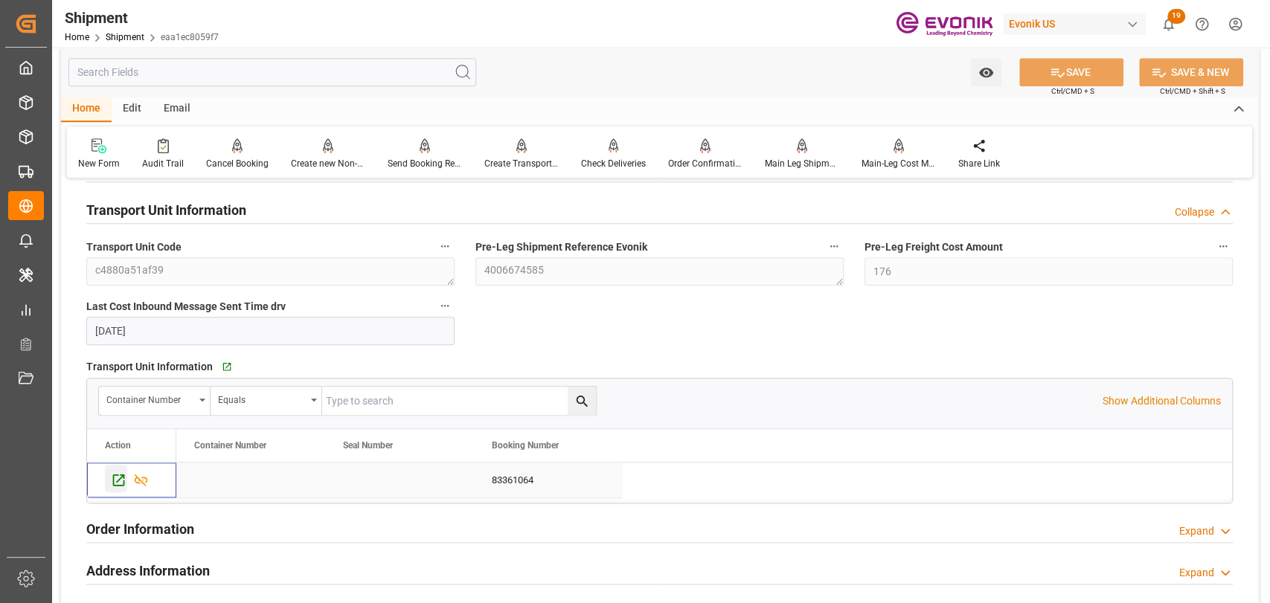
click at [113, 478] on icon "Press SPACE to select this row." at bounding box center [119, 481] width 12 height 12
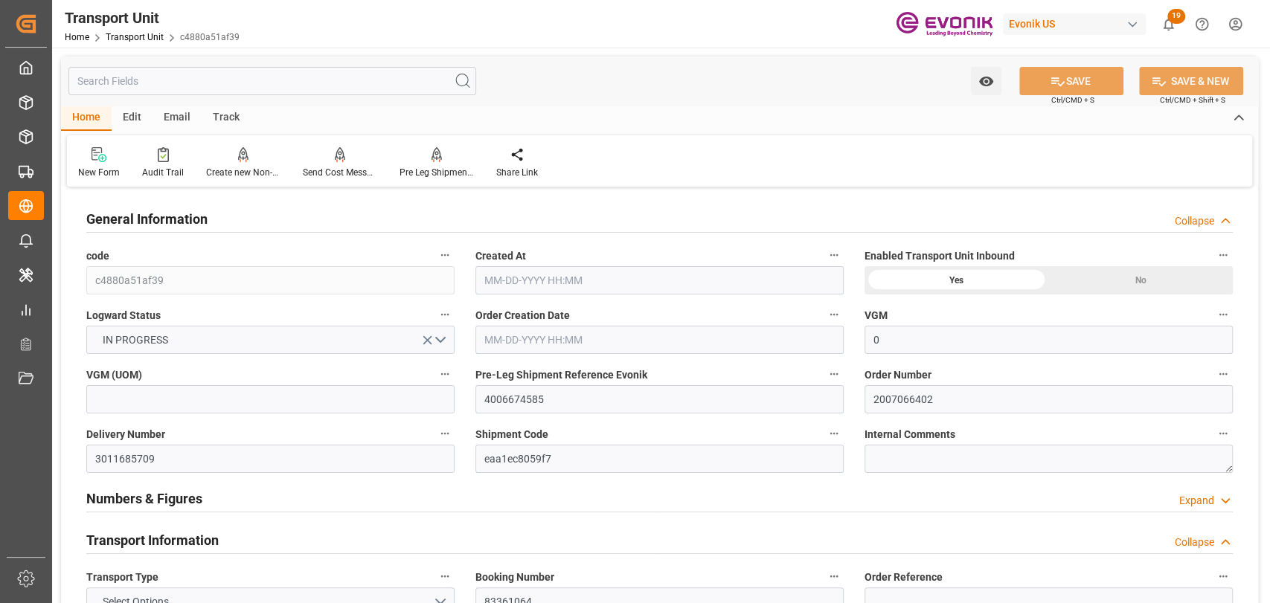
type input "0"
type input "AC Containerline"
type input "AC Containerline GmbH"
type input "USLAX"
type input "THBKK"
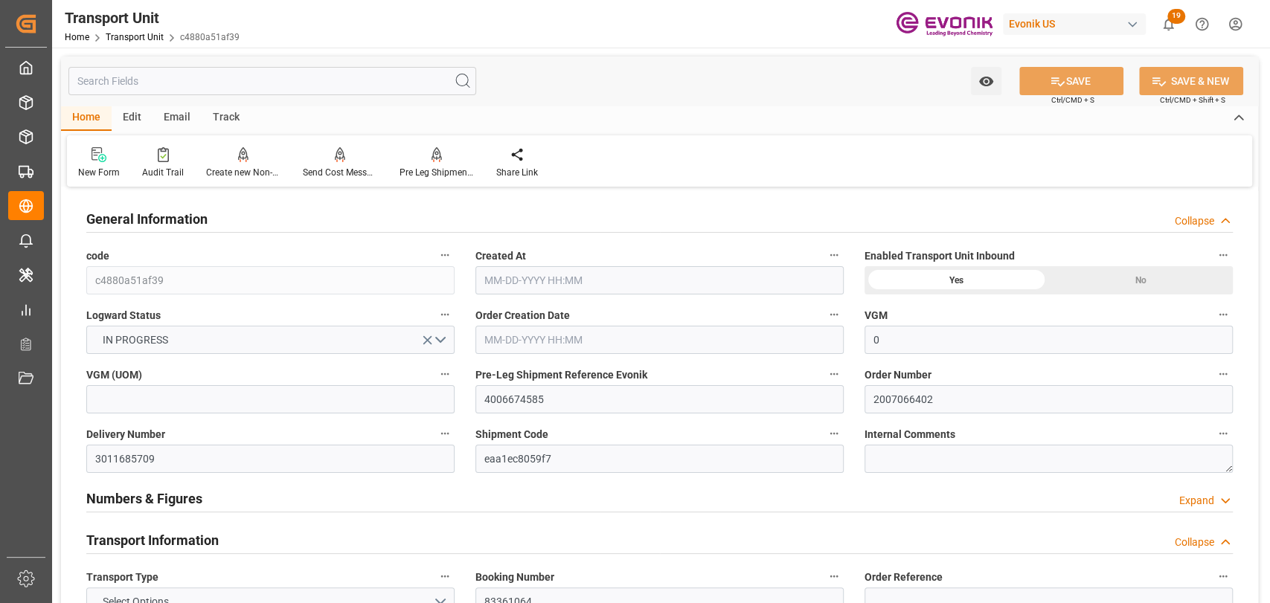
type input "226.78"
type input "[DATE] 12:45"
type input "09-15-2025"
type input "08-21-2025 00:00"
type input "08-17-2025 08:45"
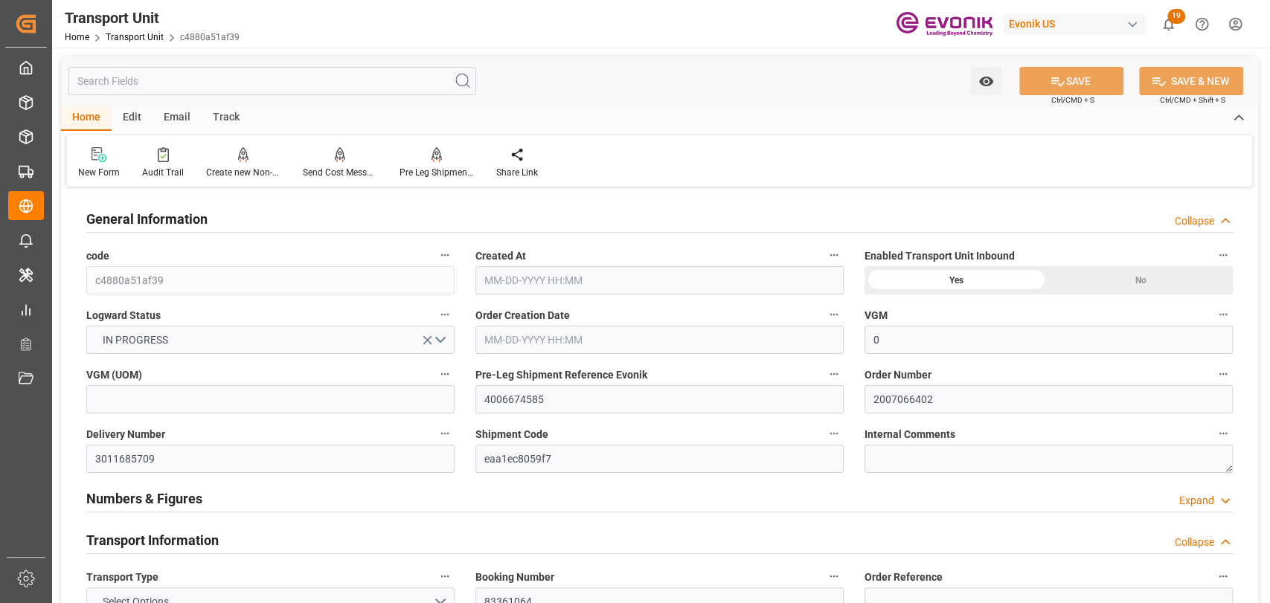
type input "09-29-2025 00:00"
type input "09-28-2025 08:45"
type input "07-30-2025 10:00"
click at [220, 113] on div "Track" at bounding box center [226, 118] width 49 height 25
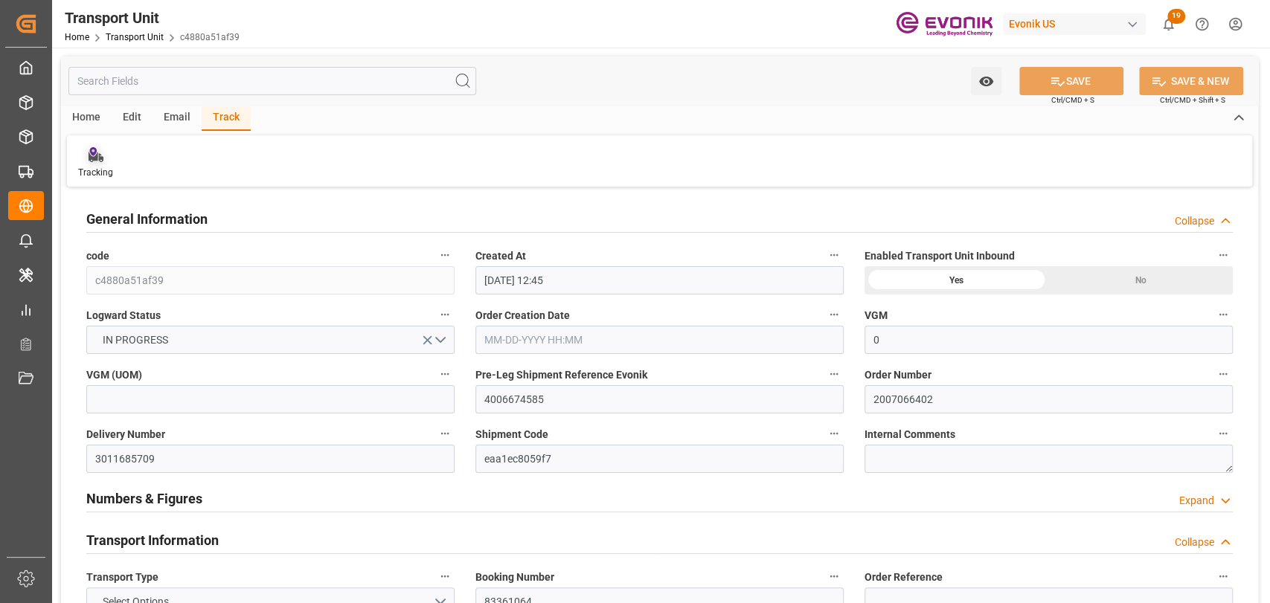
click at [109, 170] on div "Tracking" at bounding box center [95, 172] width 35 height 13
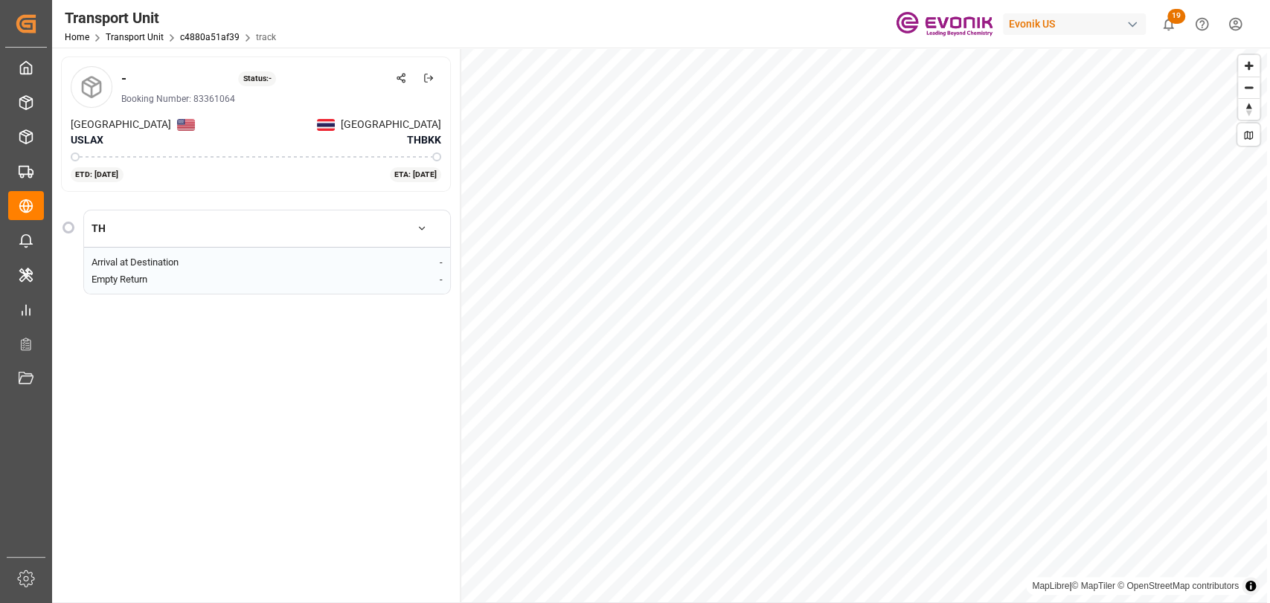
click at [419, 225] on icon "button" at bounding box center [422, 228] width 10 height 10
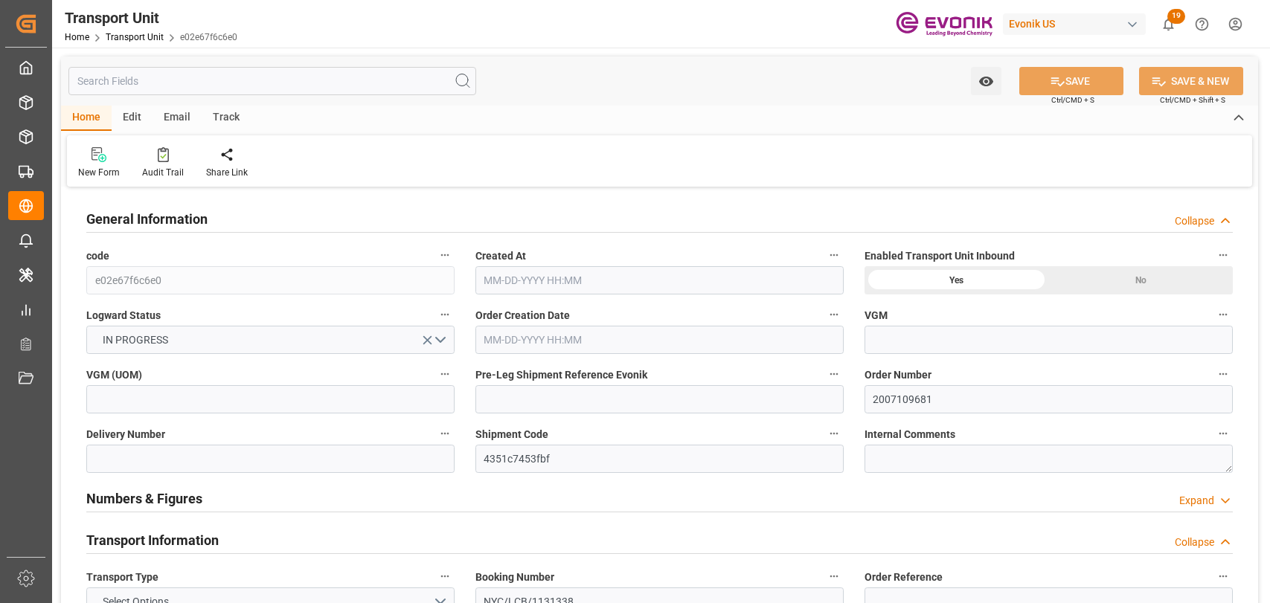
type input "AC Containerline"
type input "AC Containerline GmbH"
type input "USLAX"
type input "THLCH"
type input "884.4"
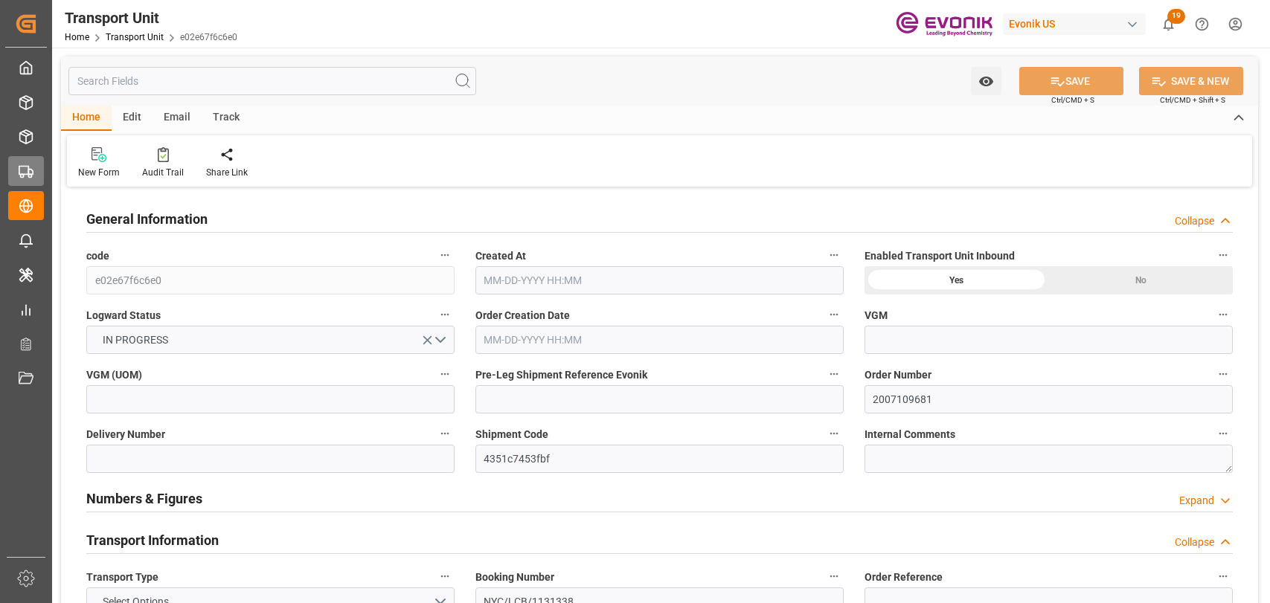
type input "[DATE] 09:12"
type input "[DATE]"
type input "[DATE] 00:00"
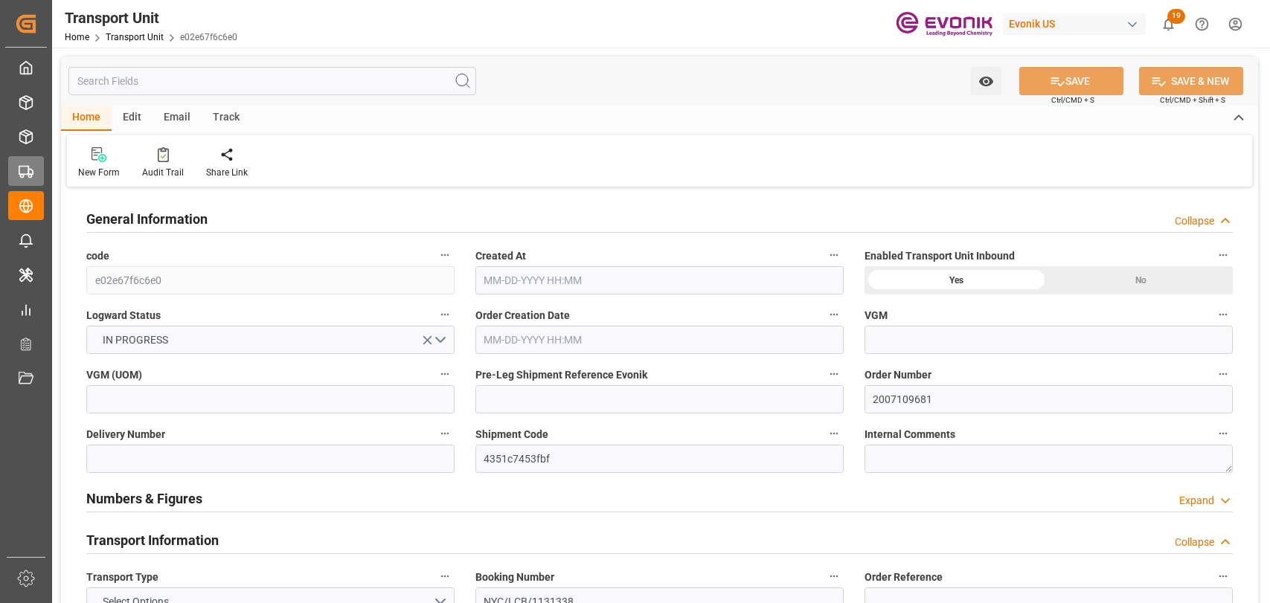
type input "[DATE] 00:00"
type input "[DATE] 12:00"
click at [223, 115] on div "Track" at bounding box center [226, 118] width 49 height 25
click at [110, 160] on div at bounding box center [95, 155] width 35 height 16
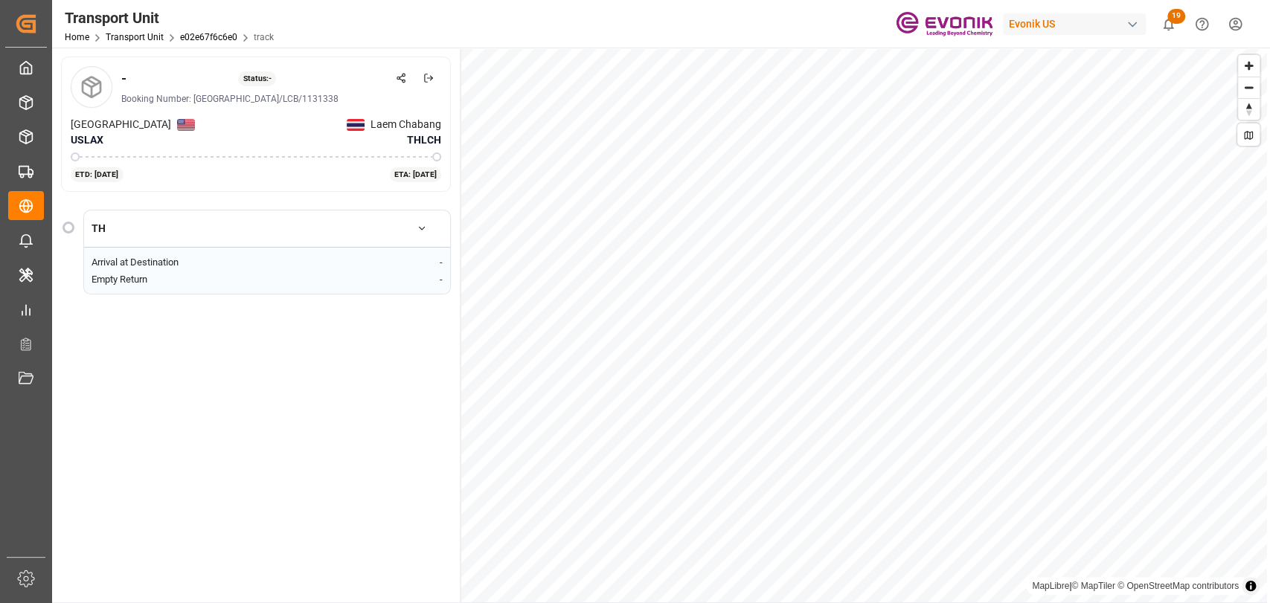
click at [423, 218] on button "button" at bounding box center [422, 229] width 42 height 26
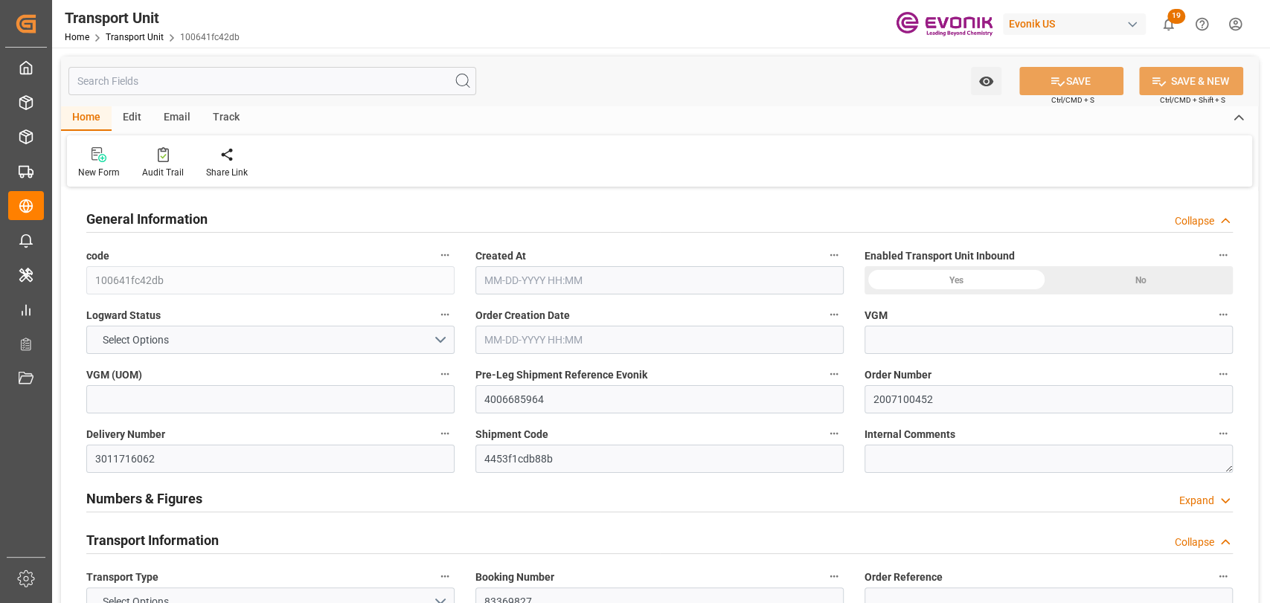
type input "0"
type input "AC Containerline"
type input "AC Containerline GmbH"
type input "USPEF"
type input "COCTG"
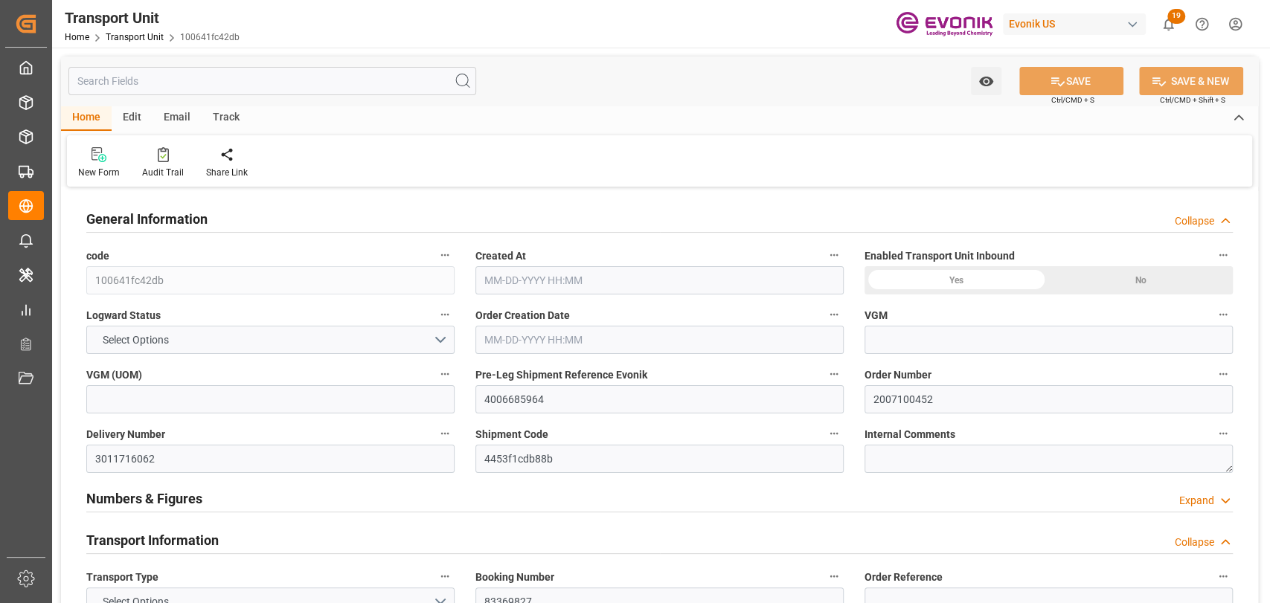
type input "3513.4"
type input "[DATE] 20:15"
type input "[DATE]"
type input "[DATE] 00:00"
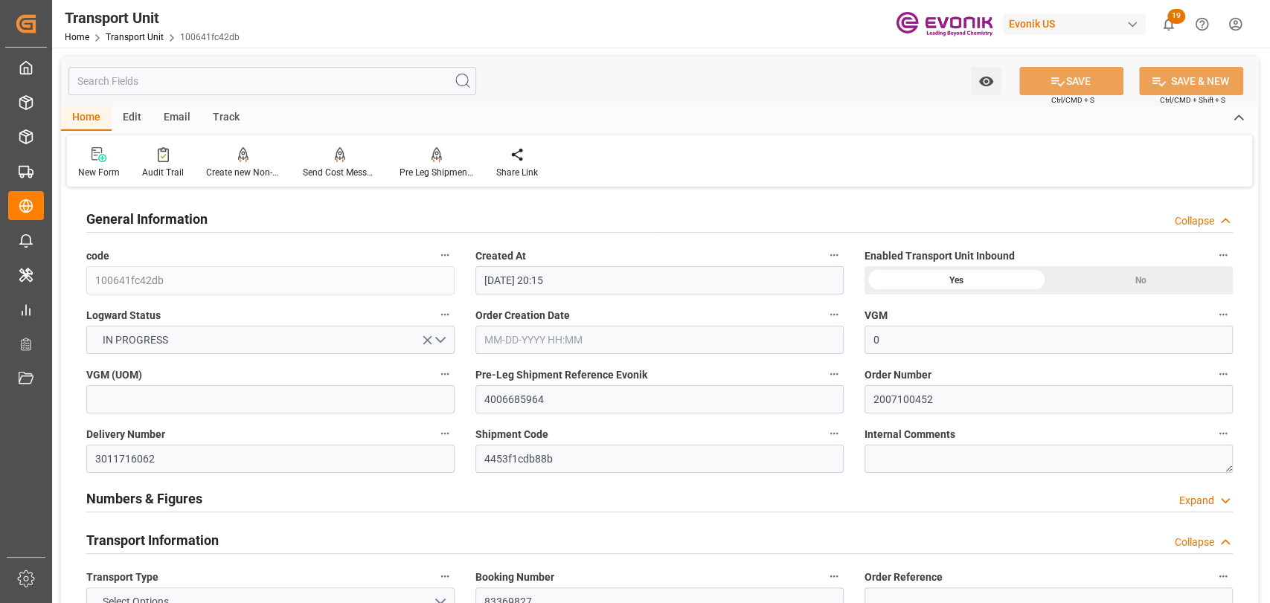
type input "[DATE] 00:00"
type input "[DATE] 12:00"
click at [225, 114] on div "Track" at bounding box center [226, 118] width 49 height 25
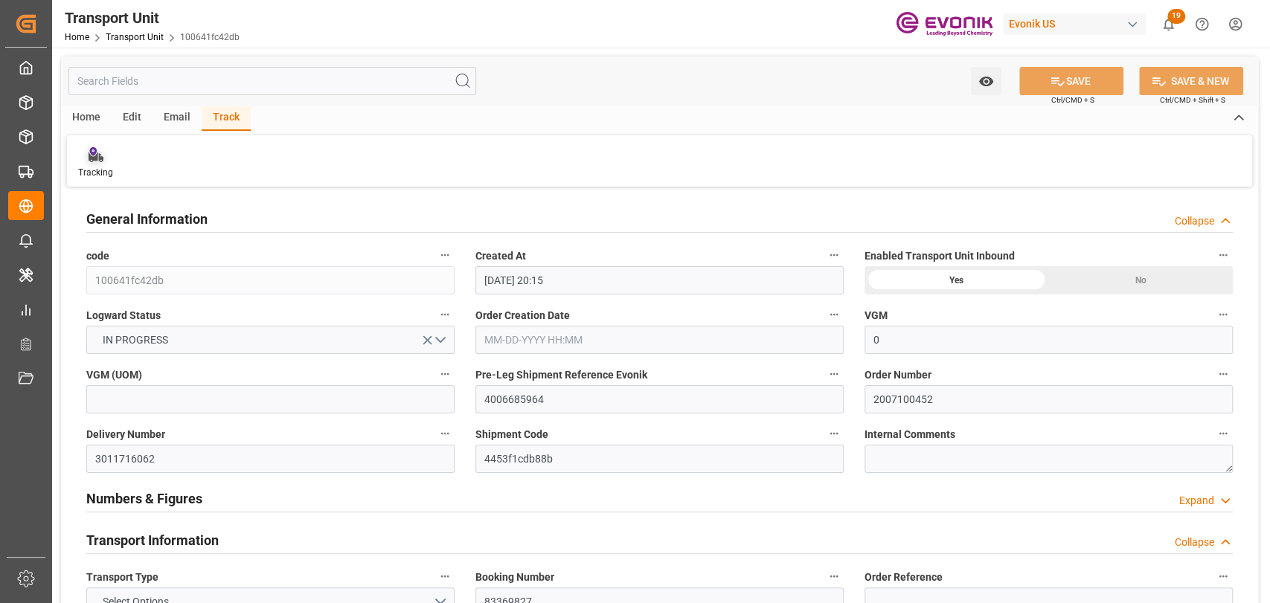
click at [93, 161] on icon at bounding box center [95, 158] width 15 height 10
